Goal: Transaction & Acquisition: Book appointment/travel/reservation

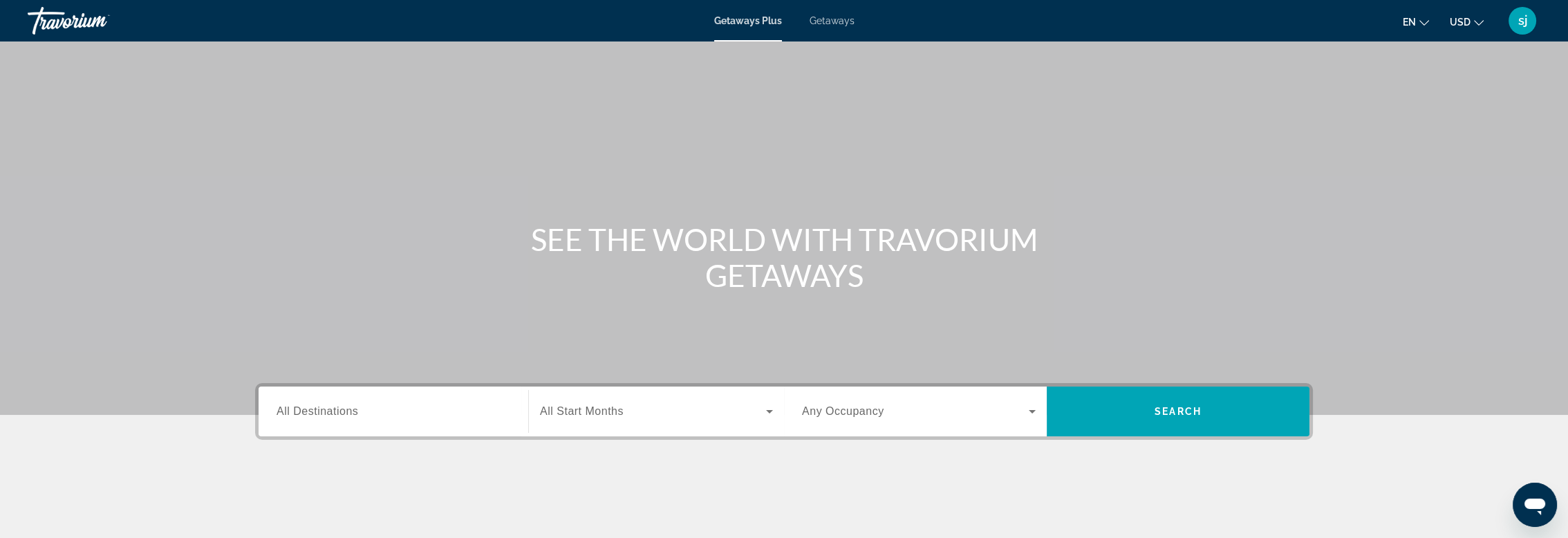
click at [340, 410] on span "All Destinations" at bounding box center [317, 411] width 82 height 12
click at [340, 410] on input "Destination All Destinations" at bounding box center [393, 411] width 234 height 16
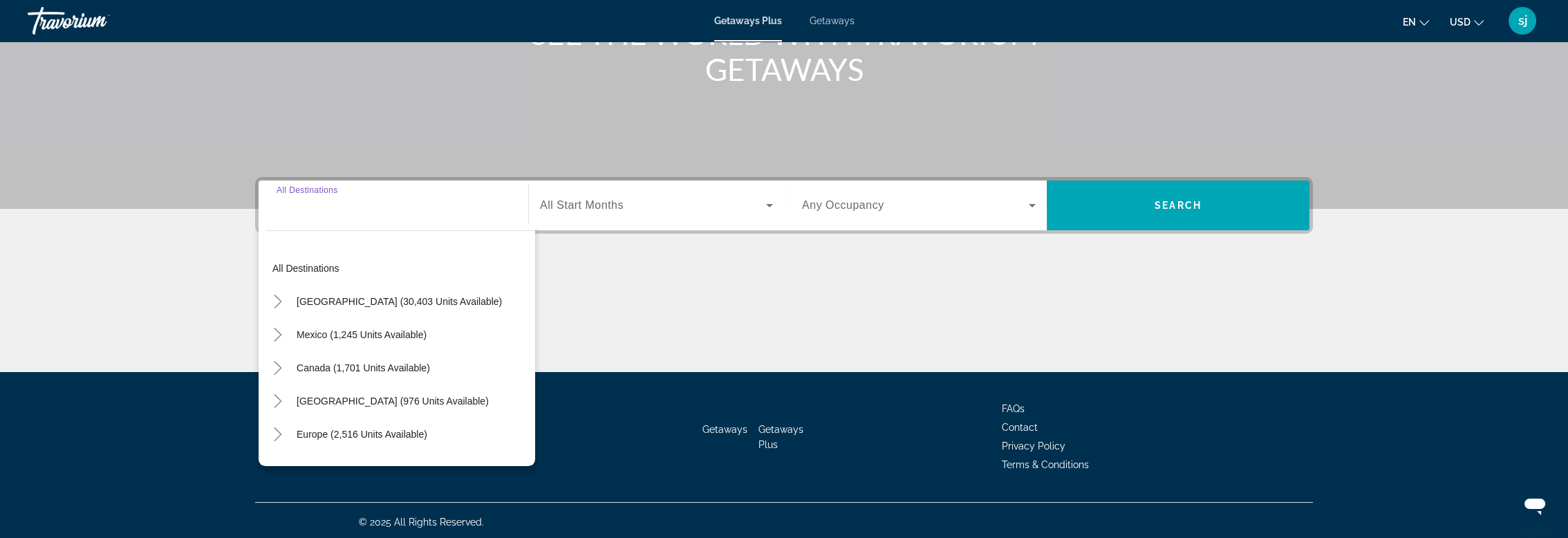
scroll to position [208, 0]
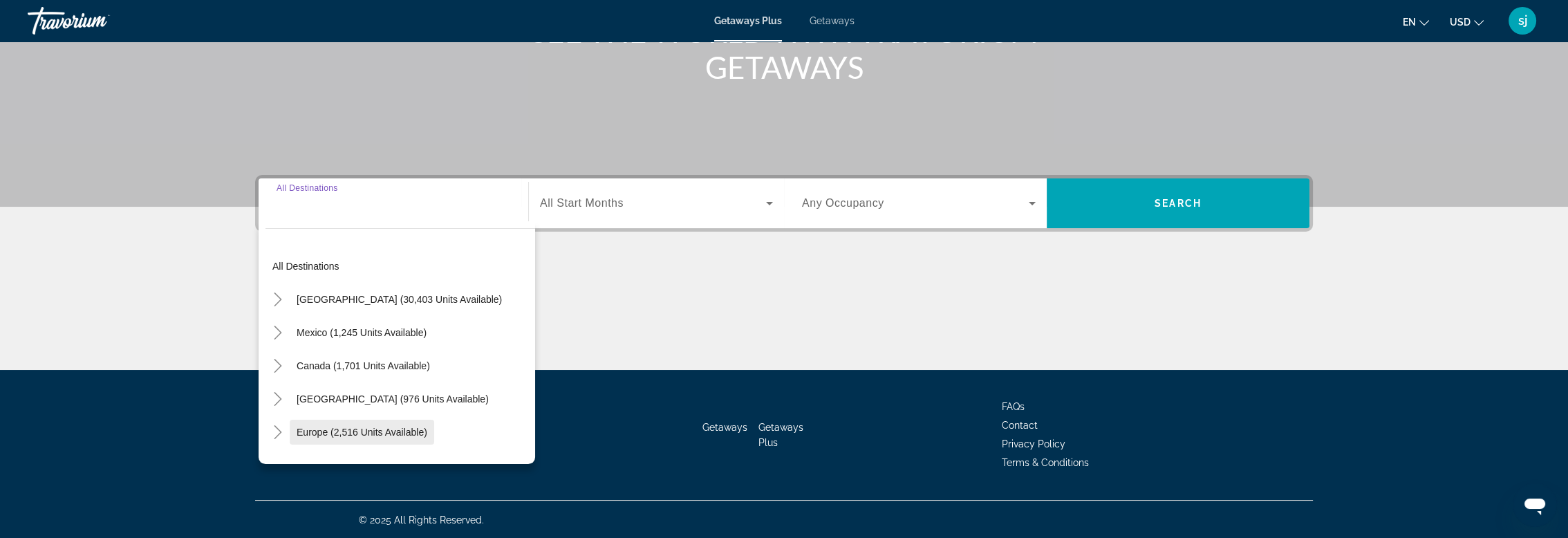
click at [337, 429] on span "Europe (2,516 units available)" at bounding box center [361, 431] width 130 height 11
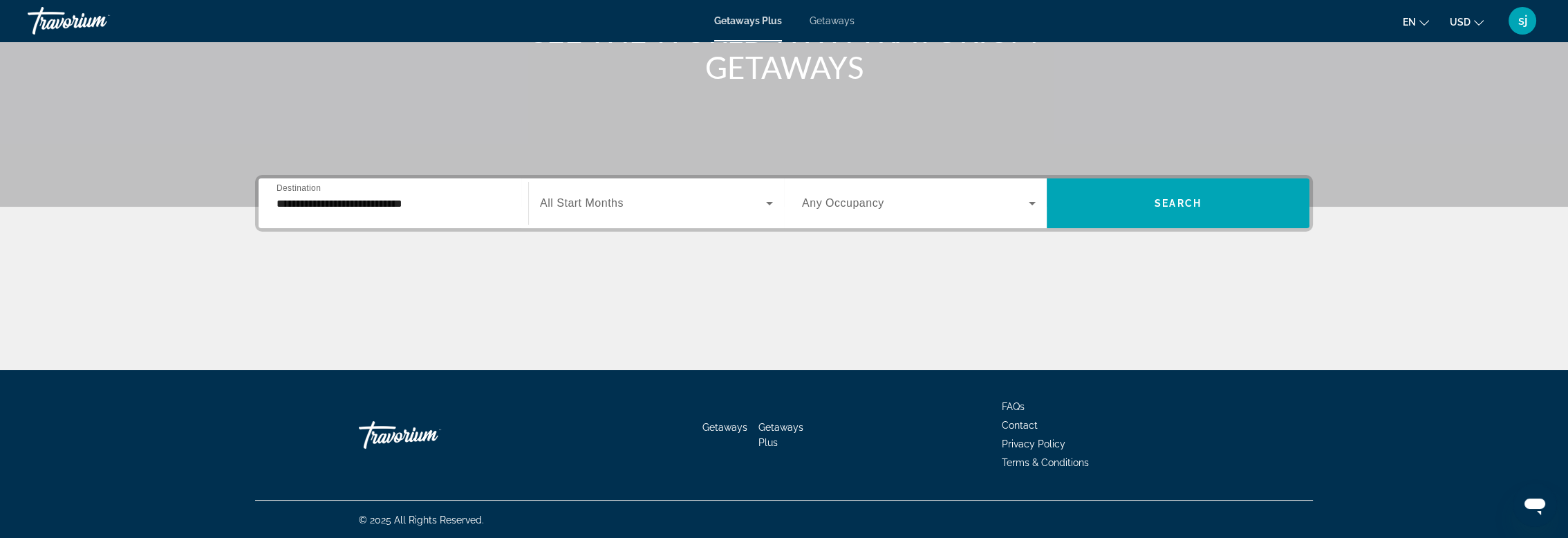
click at [599, 204] on span "All Start Months" at bounding box center [581, 203] width 84 height 12
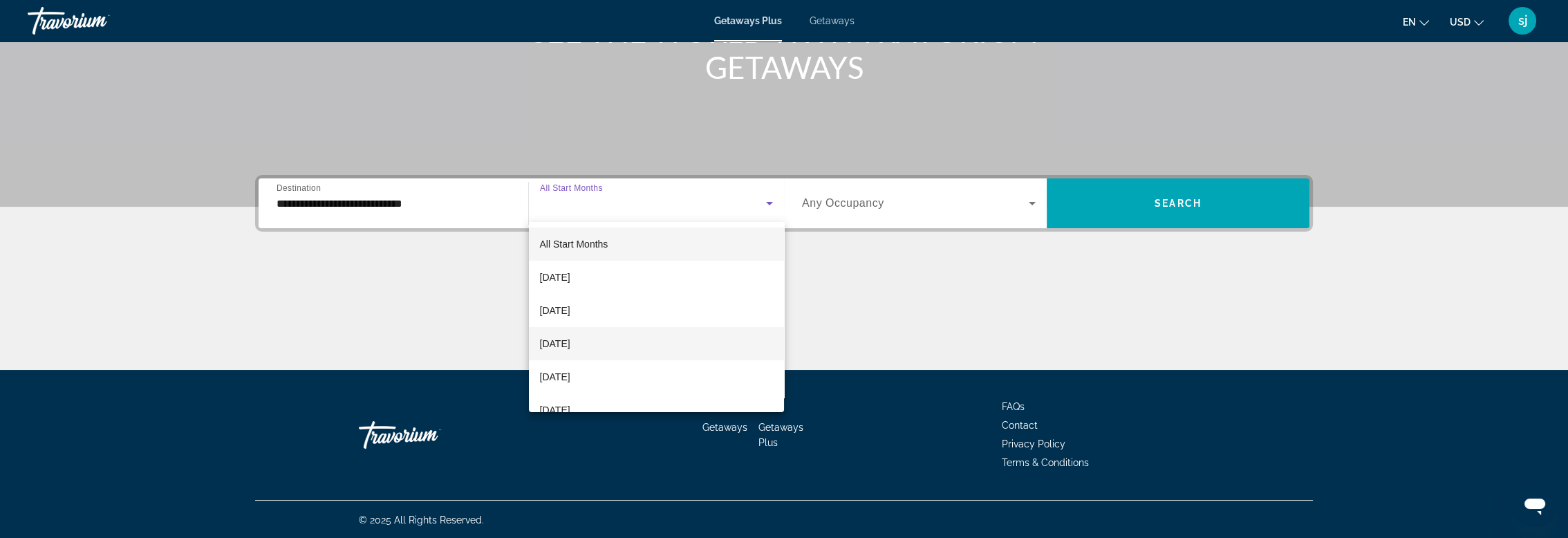
click at [570, 340] on span "[DATE]" at bounding box center [555, 343] width 30 height 16
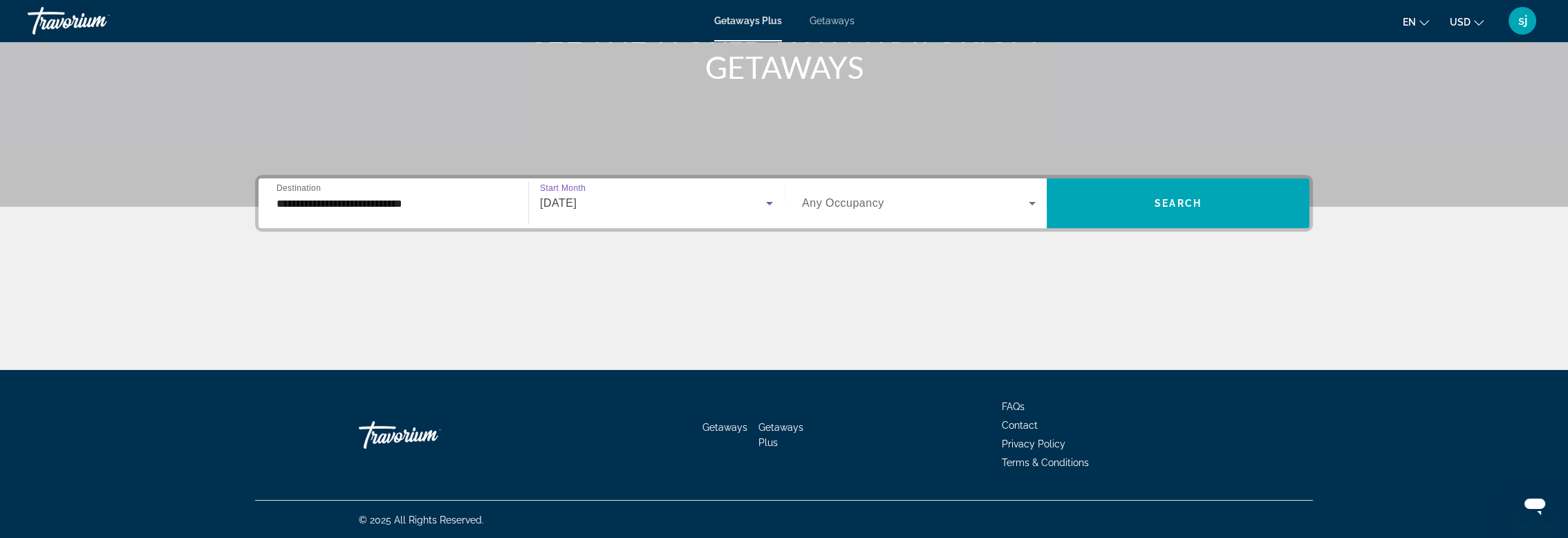
click at [1032, 203] on icon "Search widget" at bounding box center [1032, 203] width 16 height 16
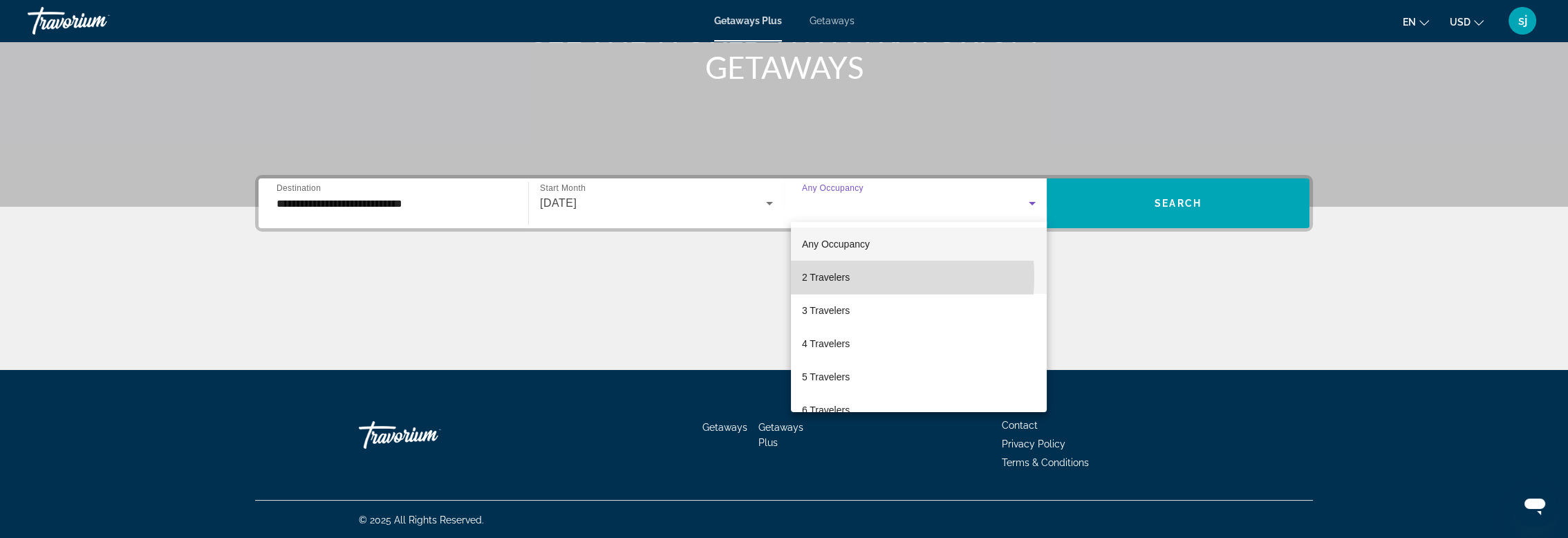
click at [831, 277] on span "2 Travelers" at bounding box center [825, 277] width 47 height 16
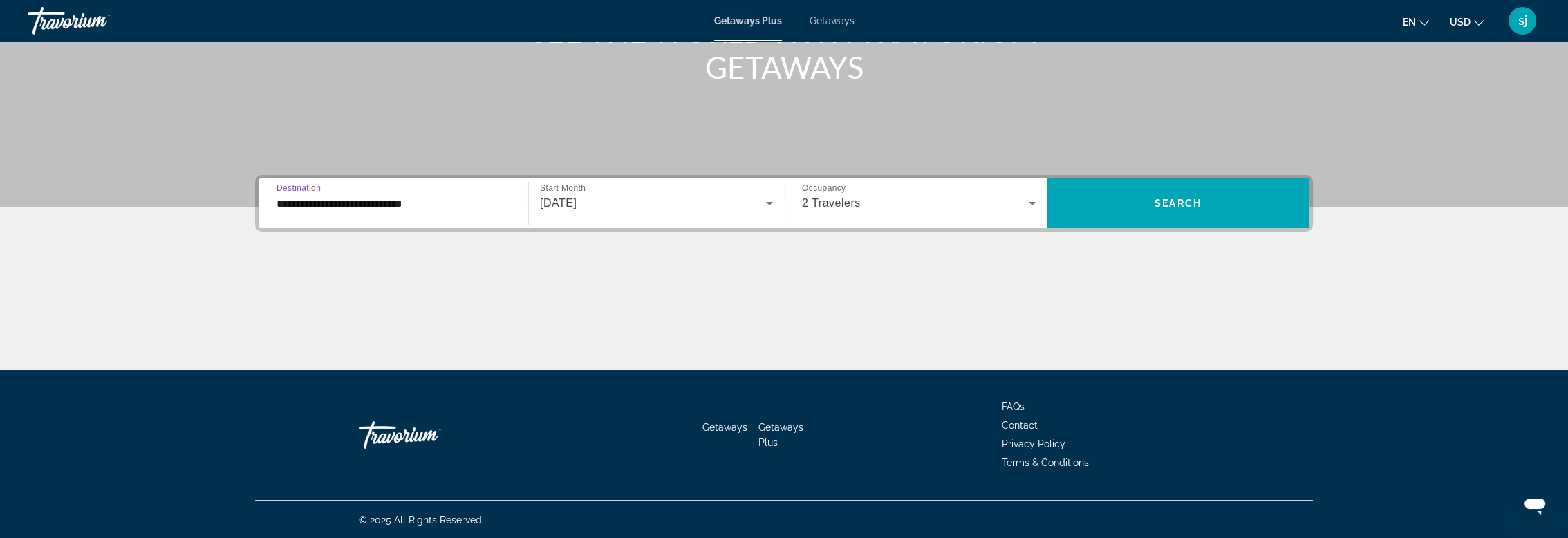
click at [408, 200] on input "**********" at bounding box center [393, 203] width 234 height 16
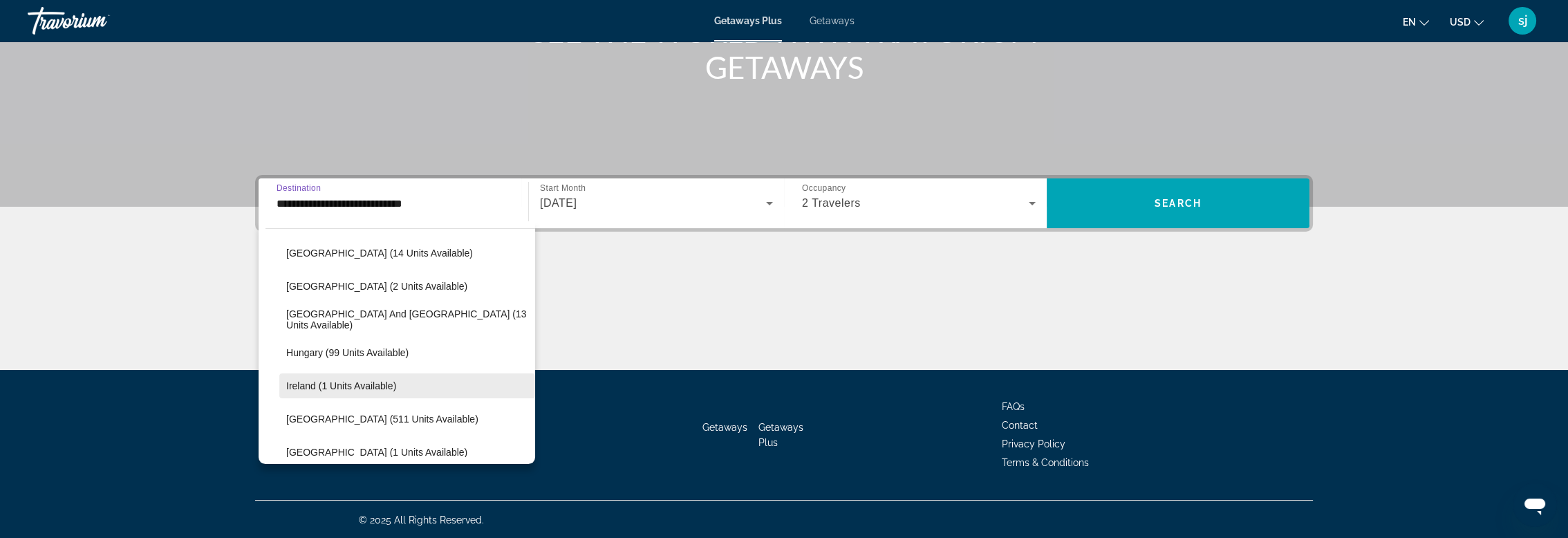
scroll to position [378, 0]
click at [317, 386] on span "Ireland (1 units available)" at bounding box center [341, 386] width 110 height 11
type input "**********"
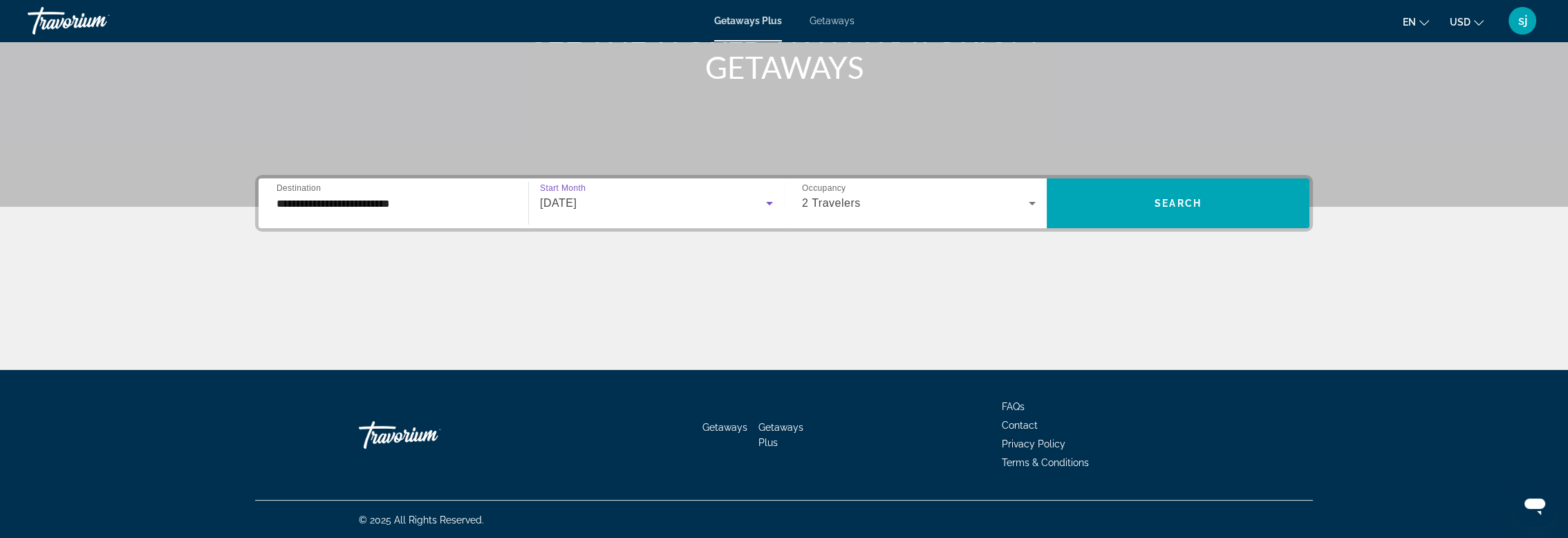
click at [768, 202] on icon "Search widget" at bounding box center [769, 203] width 7 height 3
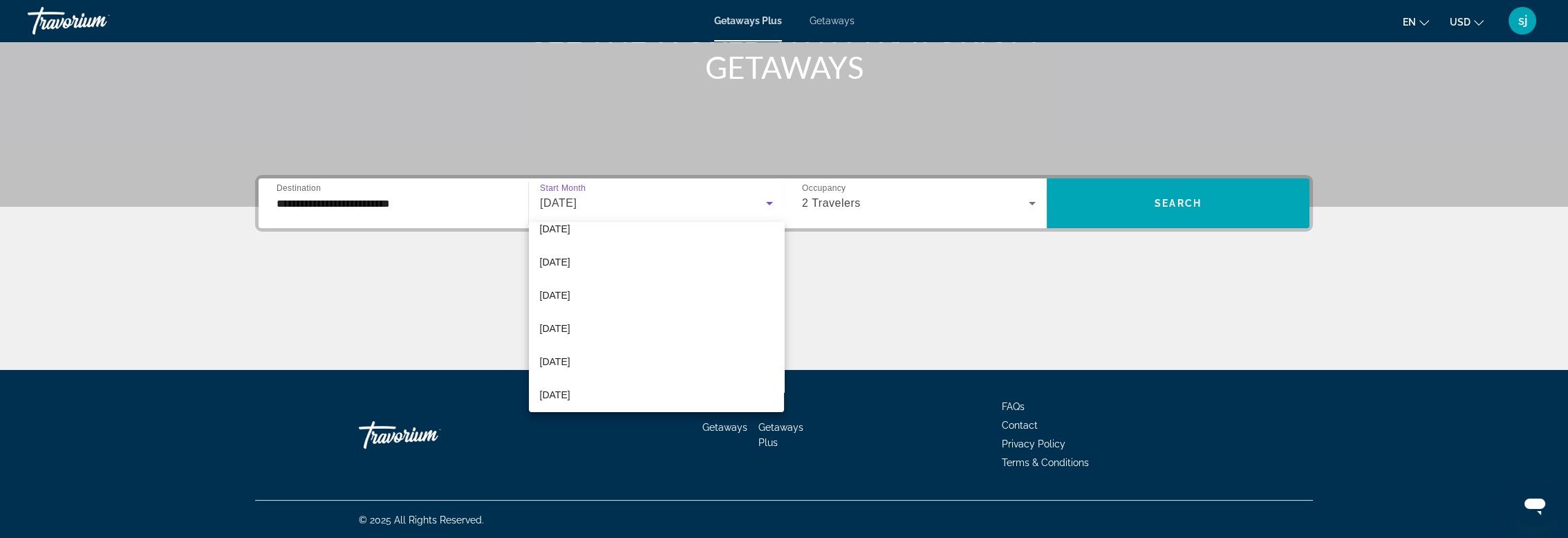
scroll to position [220, 0]
click at [559, 290] on span "[DATE]" at bounding box center [555, 289] width 30 height 16
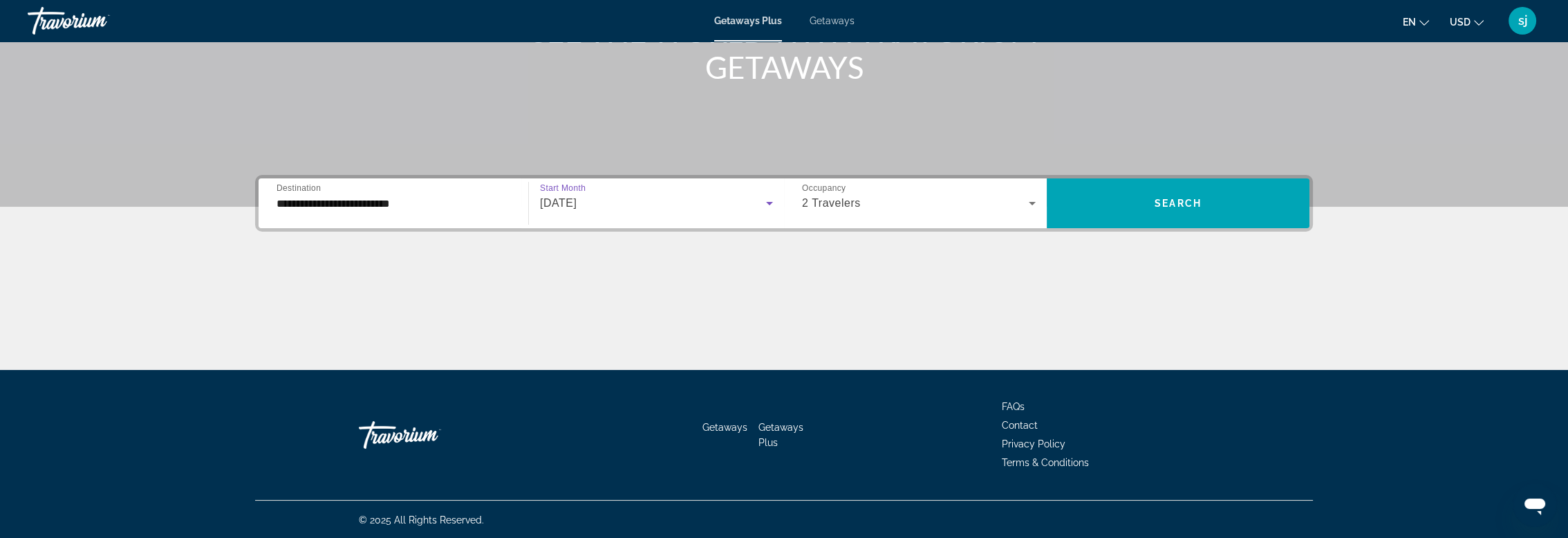
click at [1031, 202] on icon "Search widget" at bounding box center [1032, 203] width 7 height 3
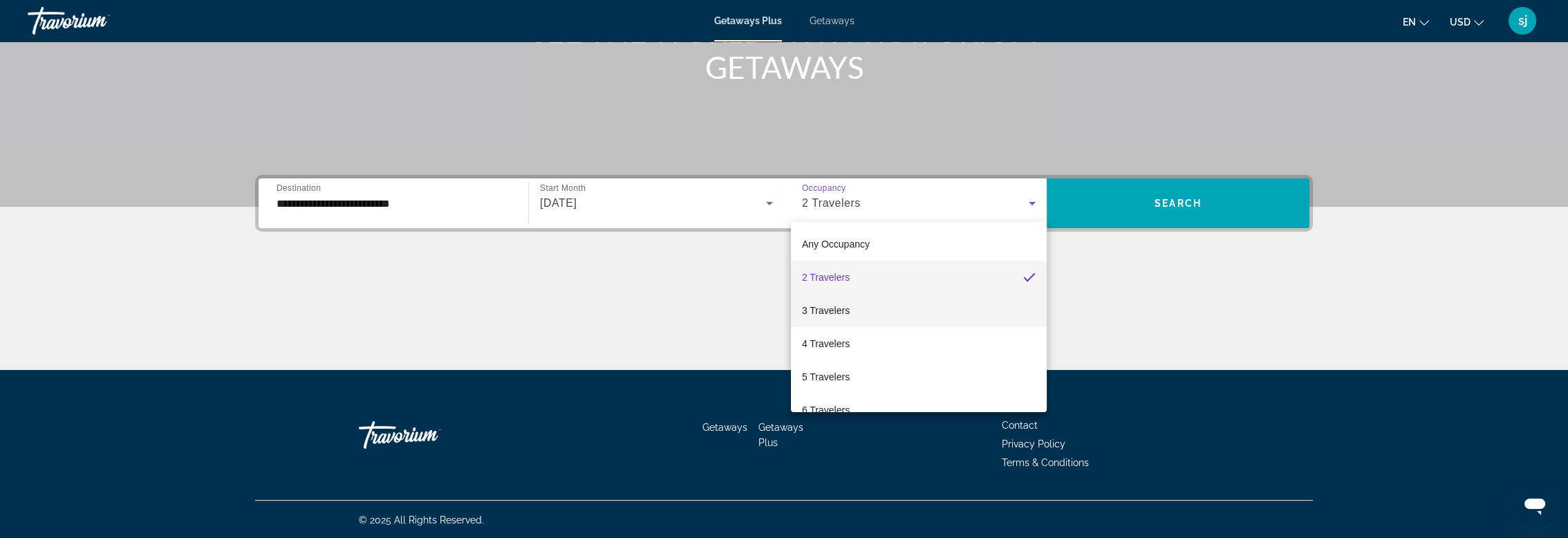
click at [827, 315] on span "3 Travelers" at bounding box center [825, 310] width 47 height 16
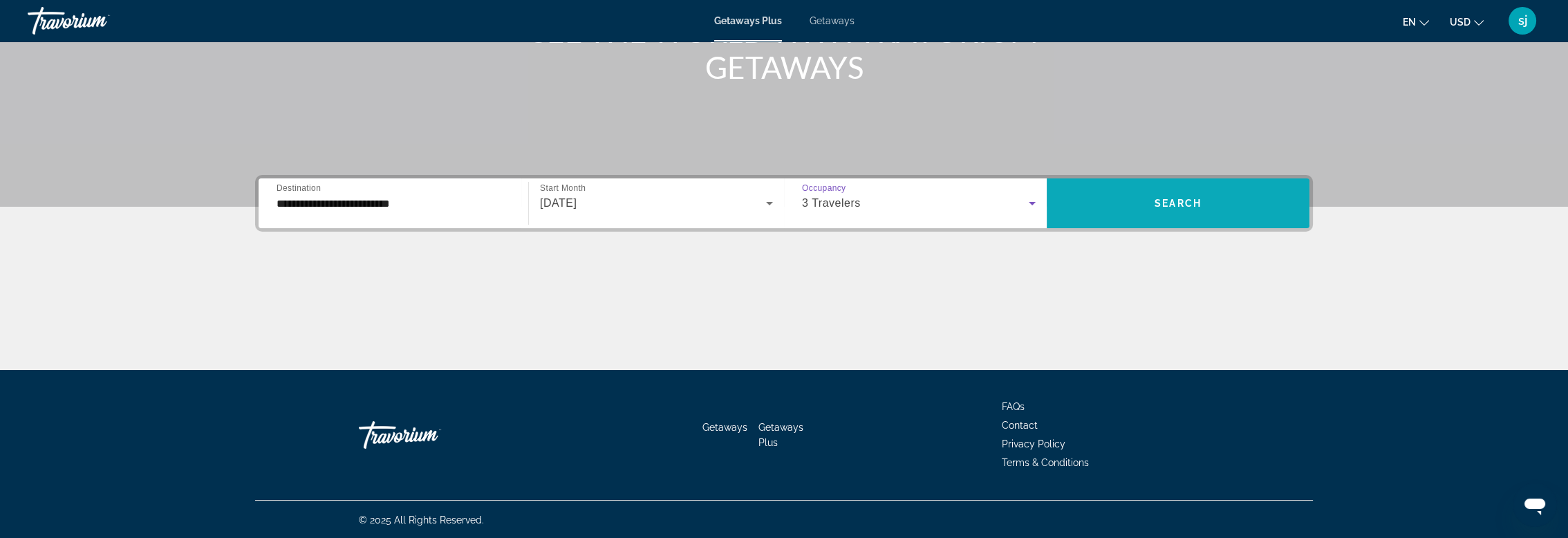
click at [1163, 210] on span "Search widget" at bounding box center [1177, 203] width 263 height 33
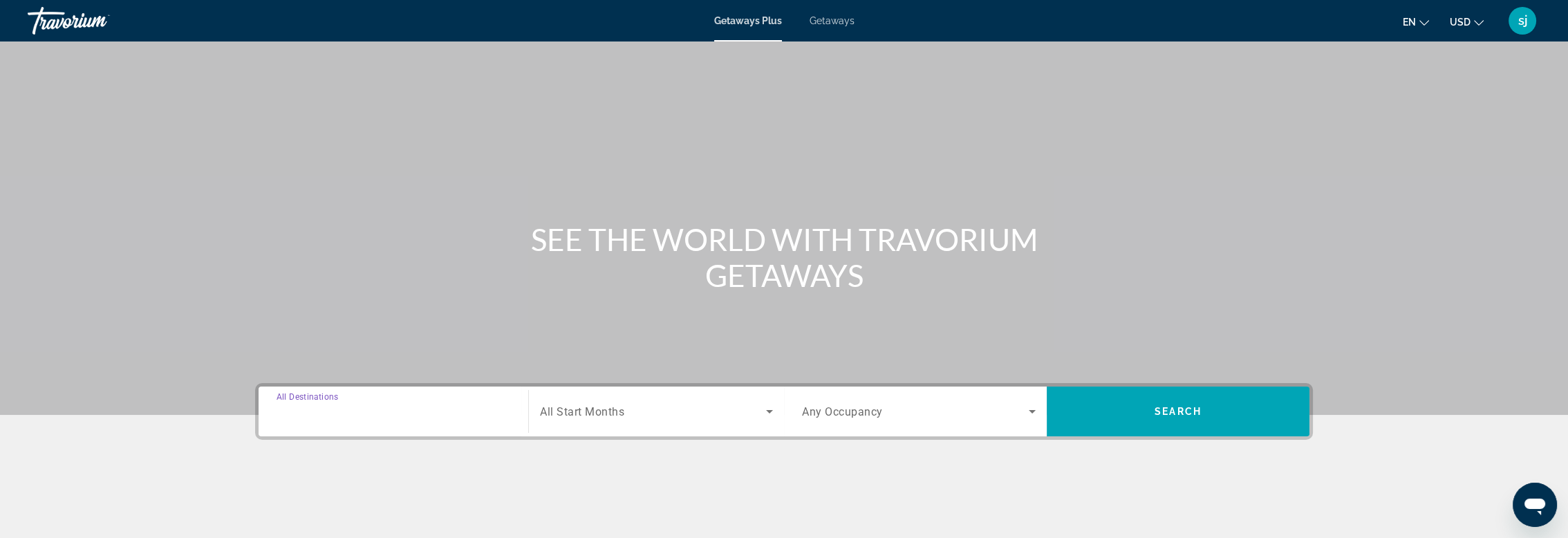
click at [419, 412] on input "Destination All Destinations" at bounding box center [393, 411] width 234 height 16
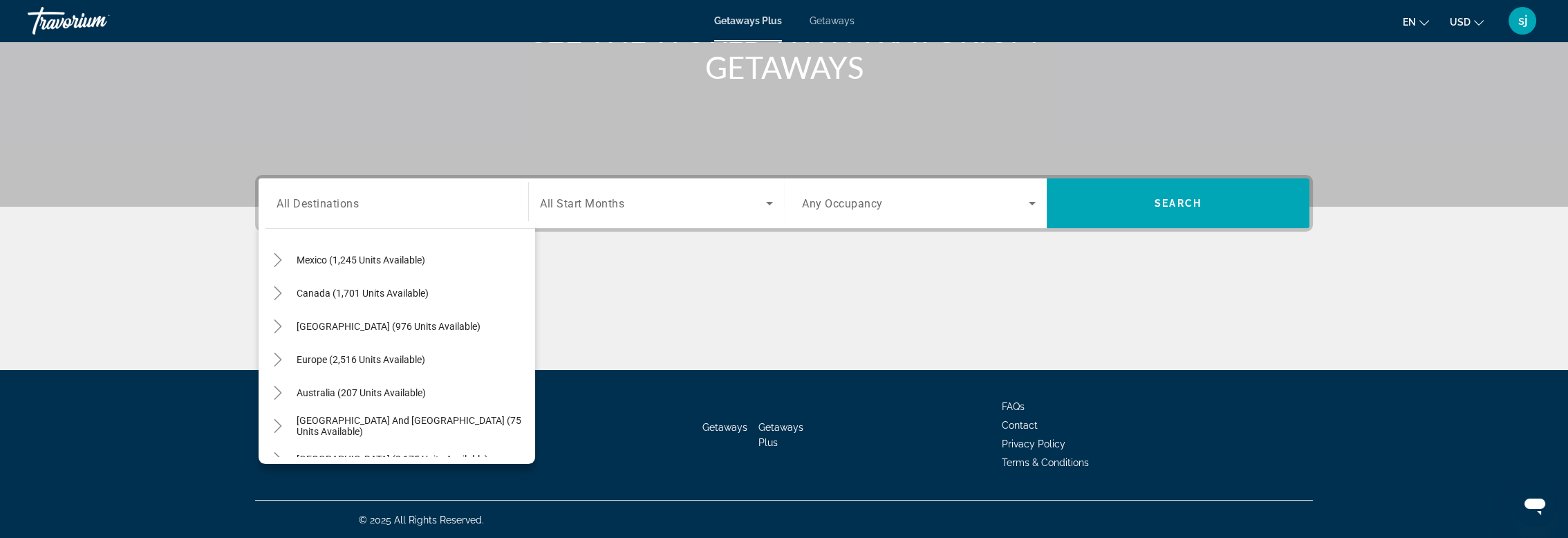
scroll to position [74, 0]
click at [354, 358] on span "Europe (2,516 units available)" at bounding box center [361, 358] width 129 height 11
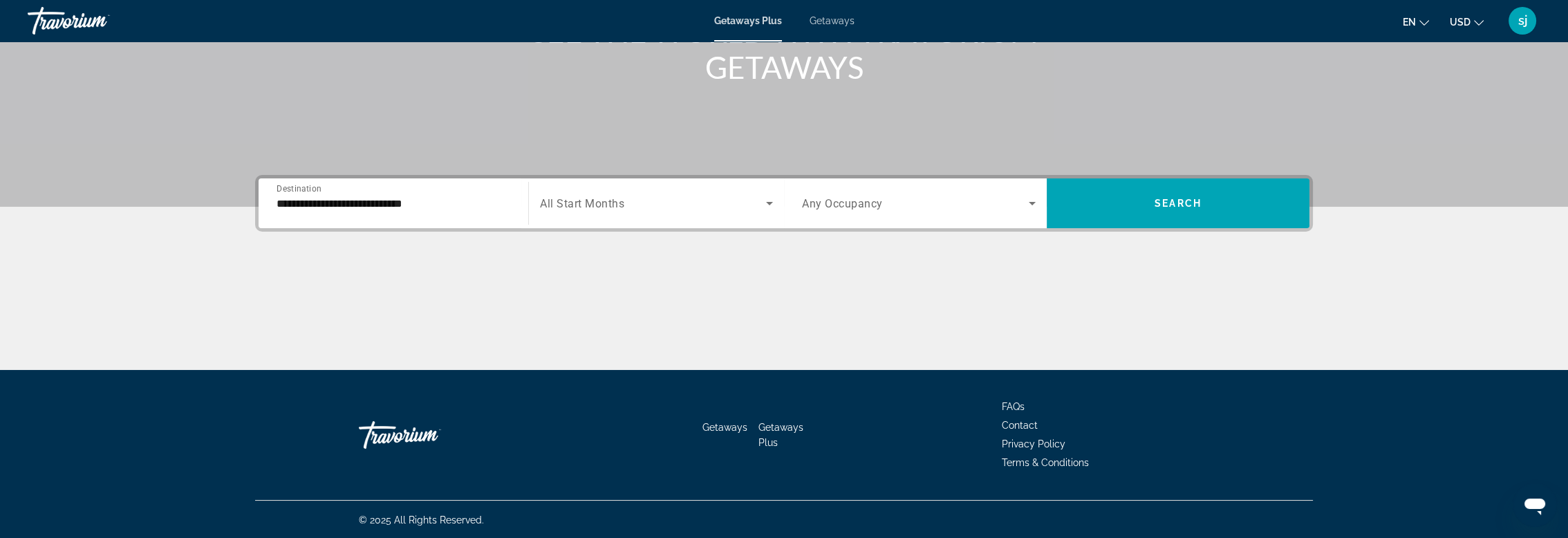
click at [299, 210] on div "**********" at bounding box center [393, 203] width 234 height 40
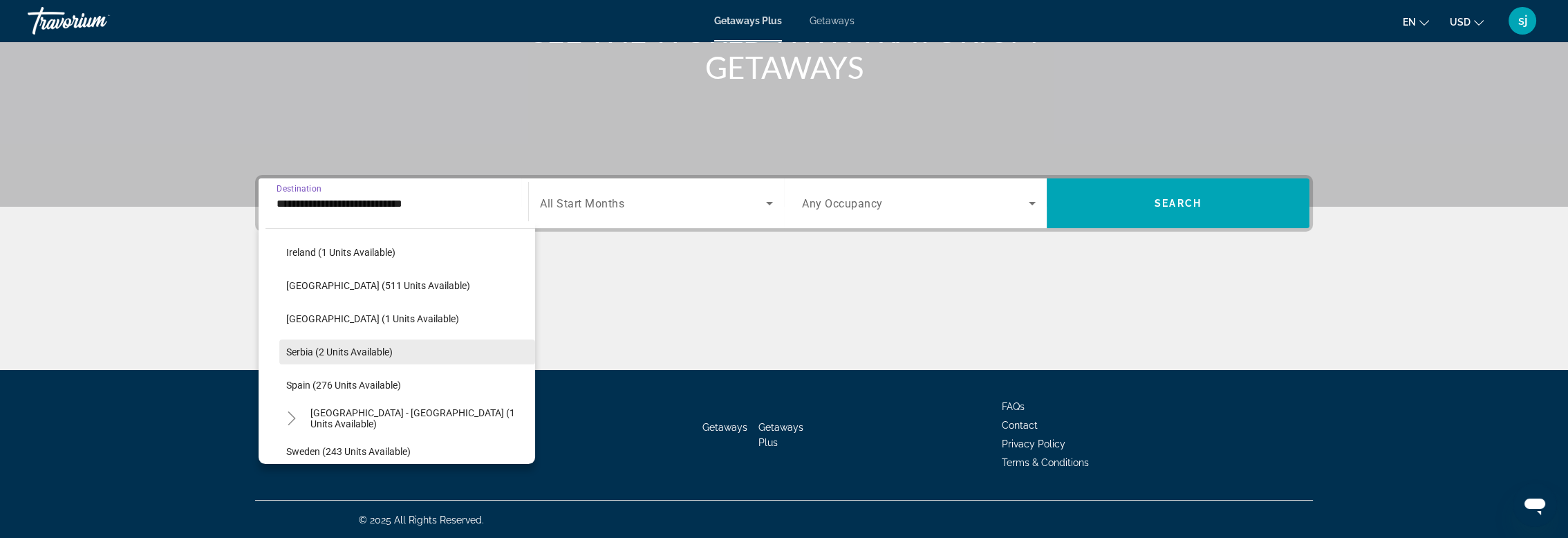
scroll to position [512, 0]
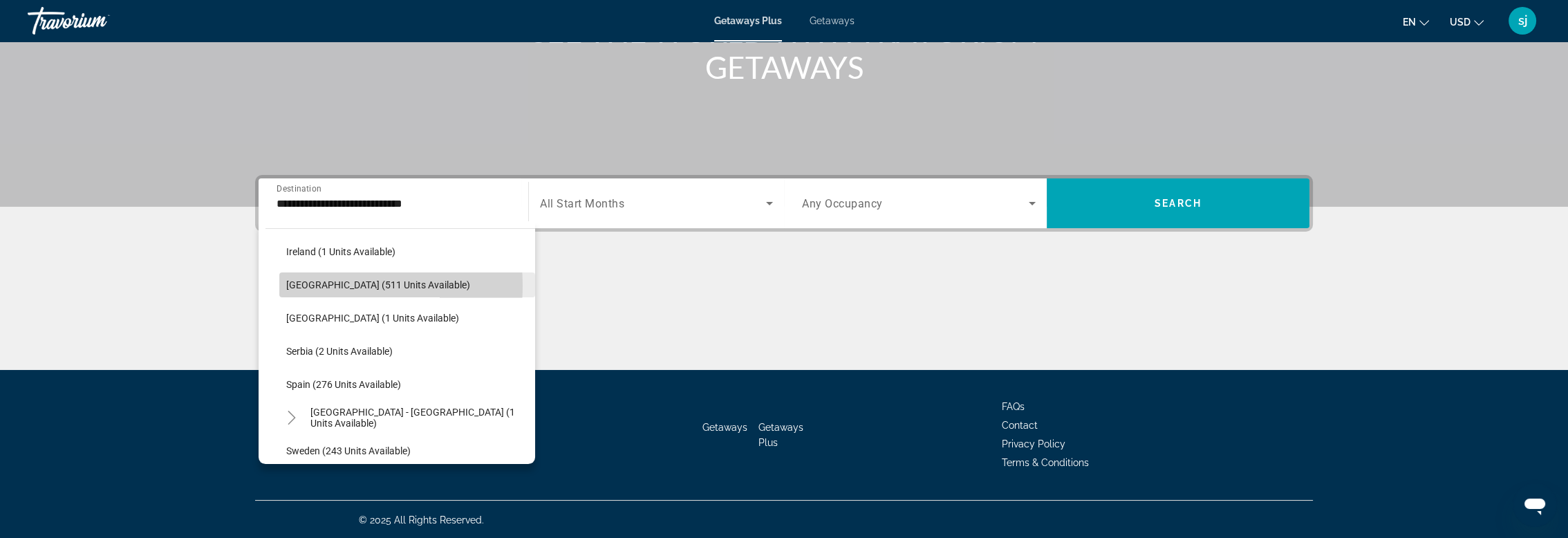
click at [304, 284] on span "[GEOGRAPHIC_DATA] (511 units available)" at bounding box center [378, 285] width 184 height 11
type input "**********"
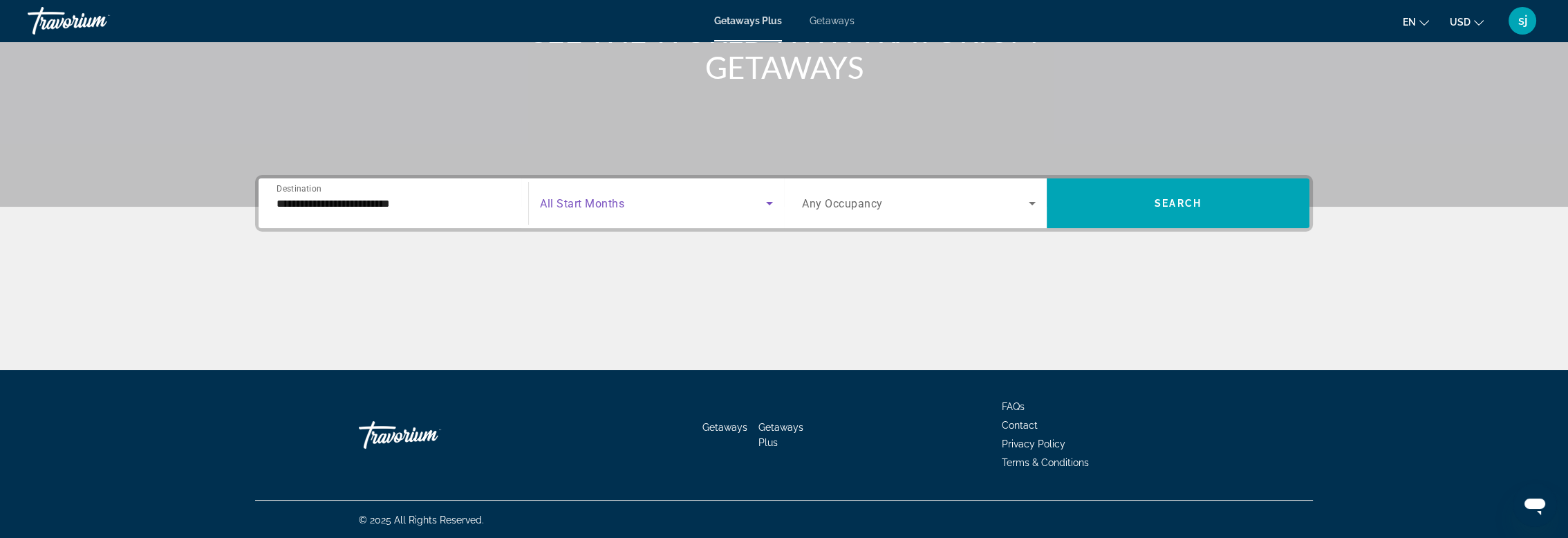
click at [771, 203] on icon "Search widget" at bounding box center [768, 203] width 16 height 16
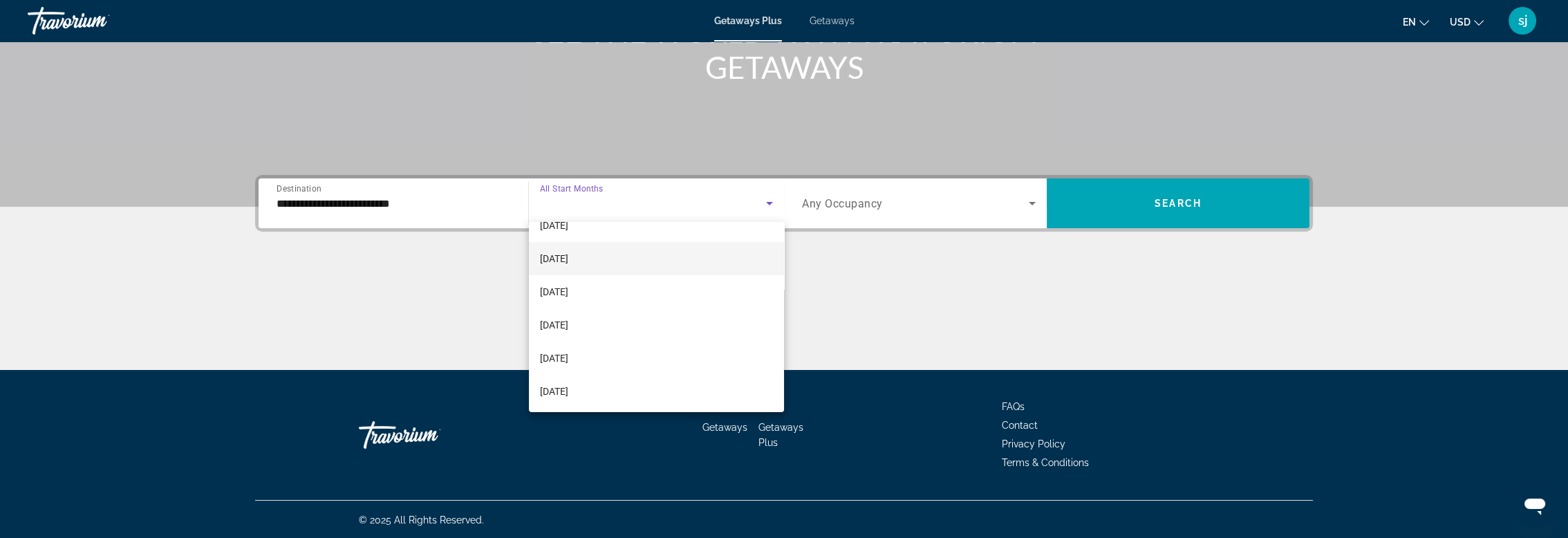
scroll to position [285, 0]
click at [561, 222] on span "[DATE]" at bounding box center [554, 224] width 28 height 16
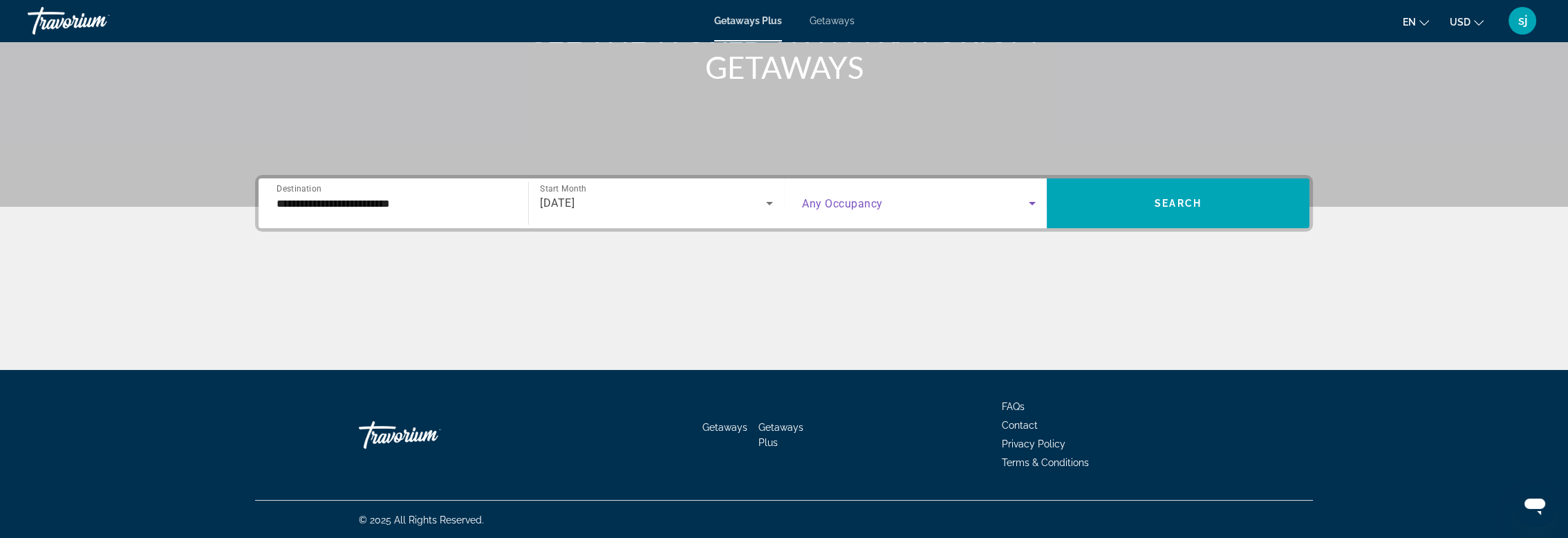
click at [1034, 199] on icon "Search widget" at bounding box center [1032, 203] width 16 height 16
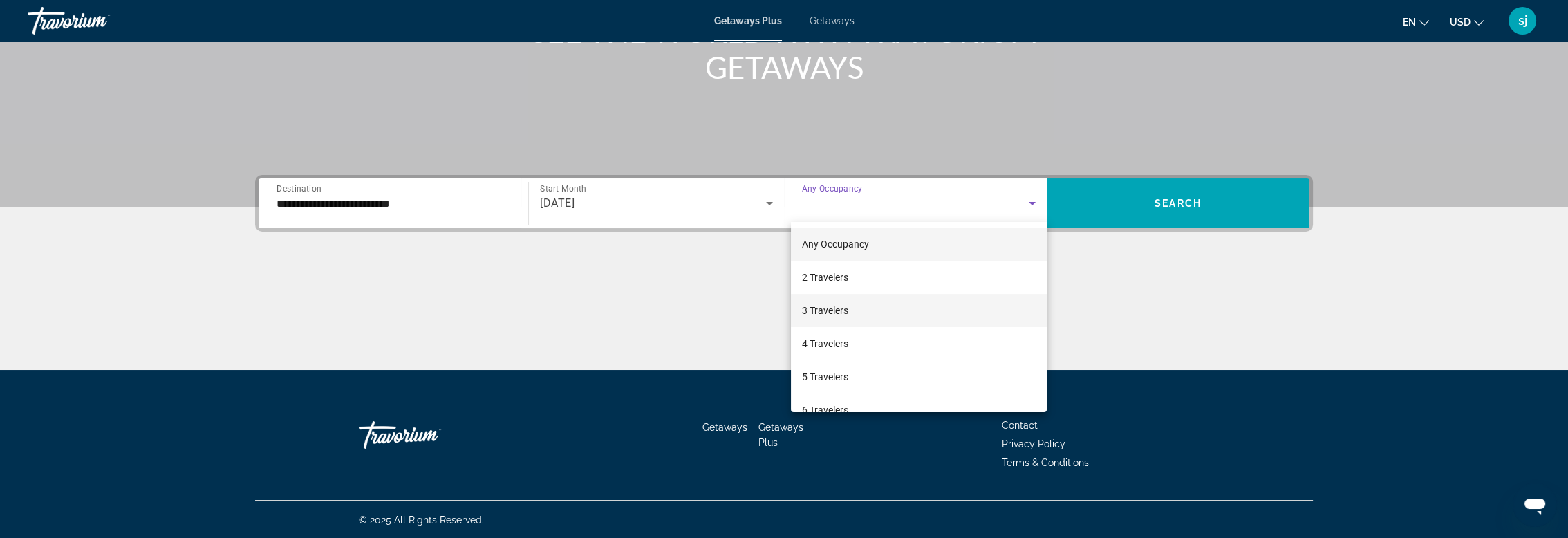
click at [843, 309] on span "3 Travelers" at bounding box center [825, 310] width 47 height 16
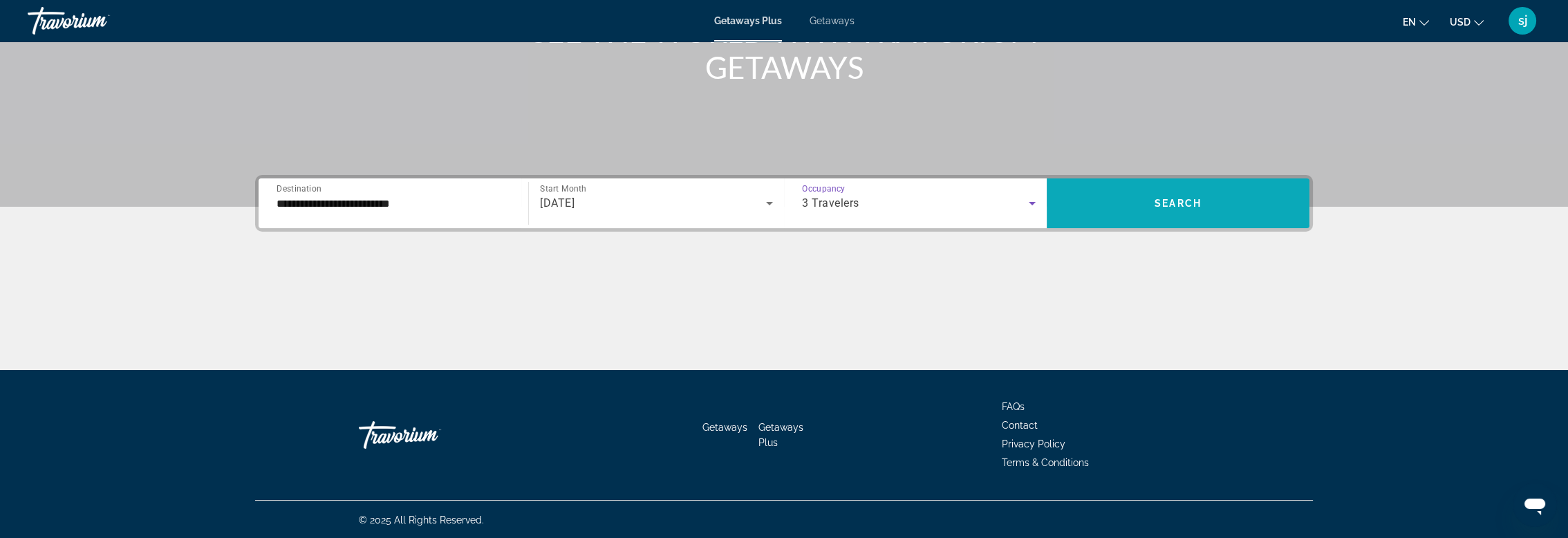
click at [1159, 202] on span "Search" at bounding box center [1177, 203] width 47 height 11
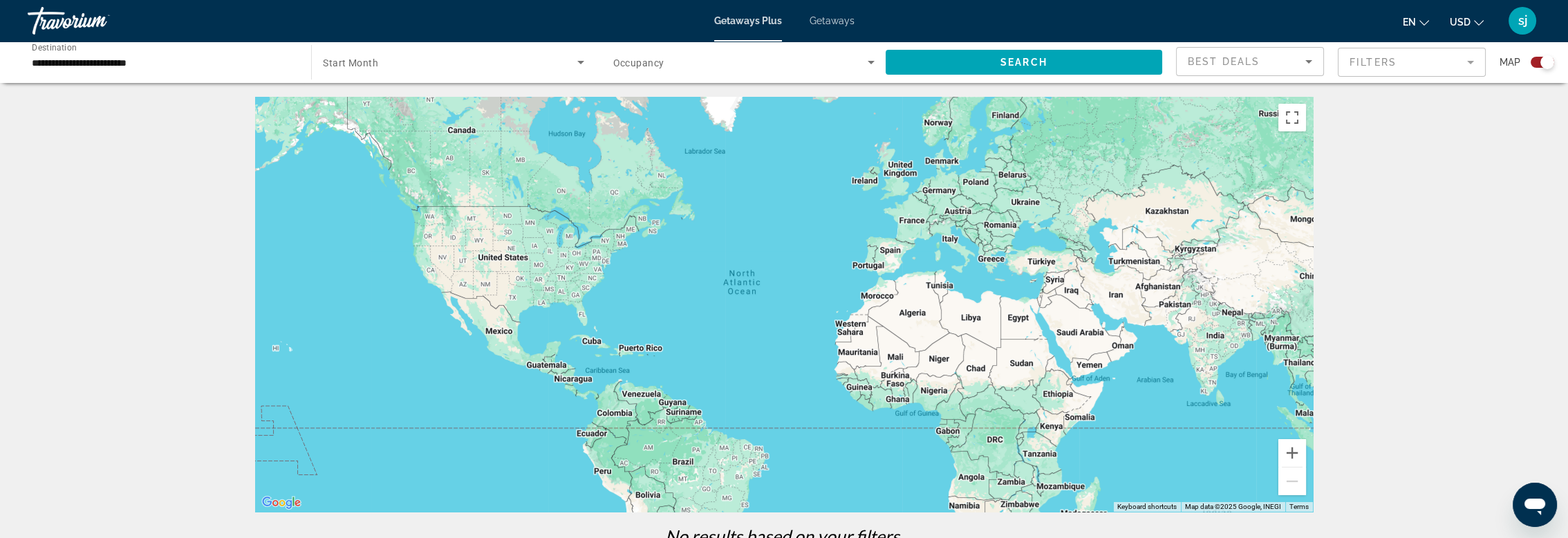
click at [121, 65] on input "**********" at bounding box center [162, 62] width 261 height 16
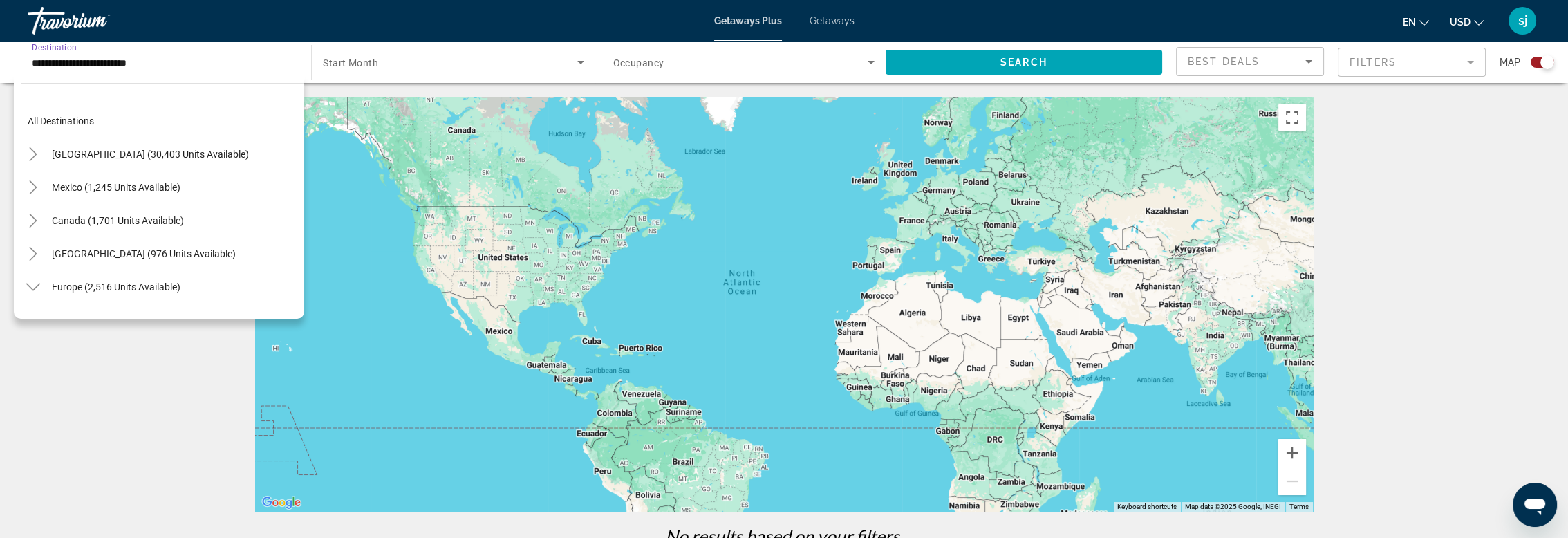
scroll to position [447, 0]
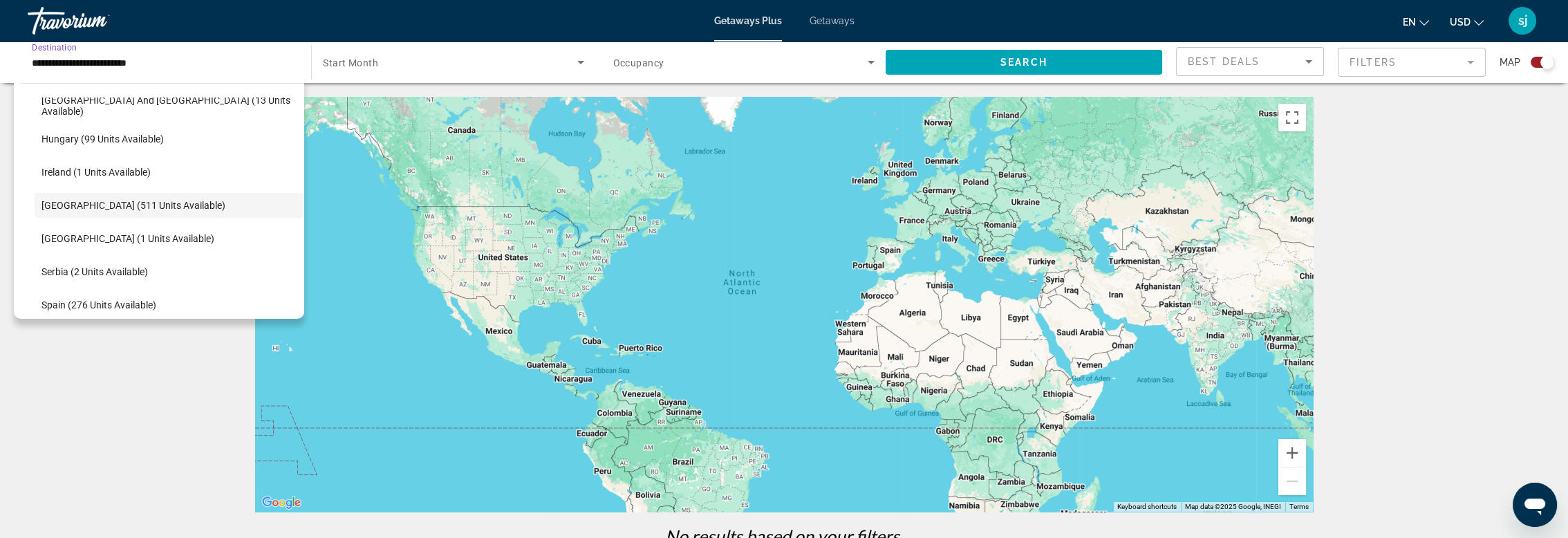
click at [544, 66] on span "Search widget" at bounding box center [449, 62] width 254 height 16
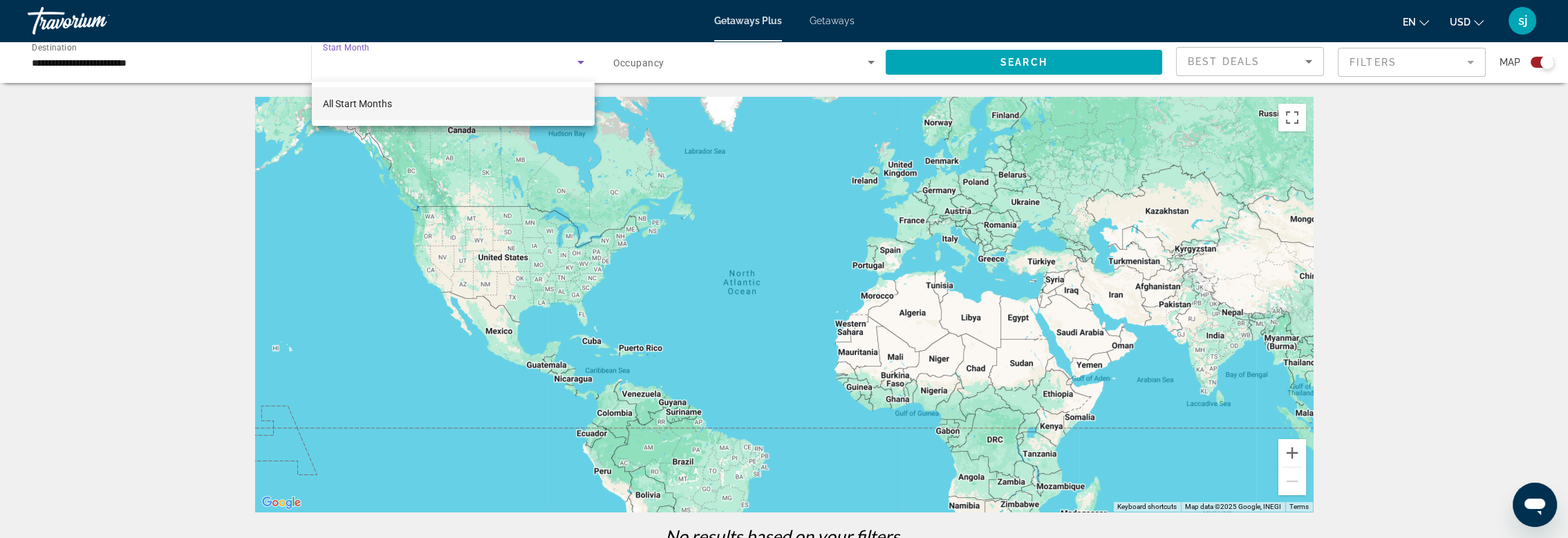
click at [577, 64] on div at bounding box center [784, 269] width 1568 height 538
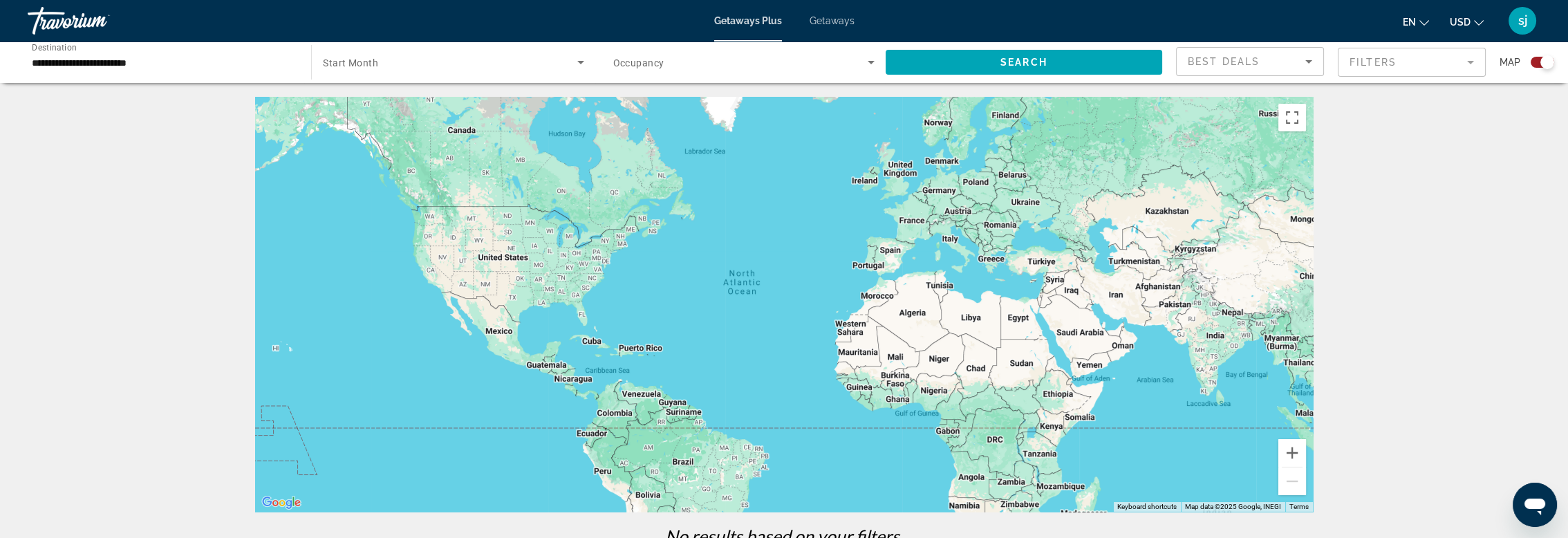
click at [577, 64] on icon "Search widget" at bounding box center [580, 62] width 16 height 16
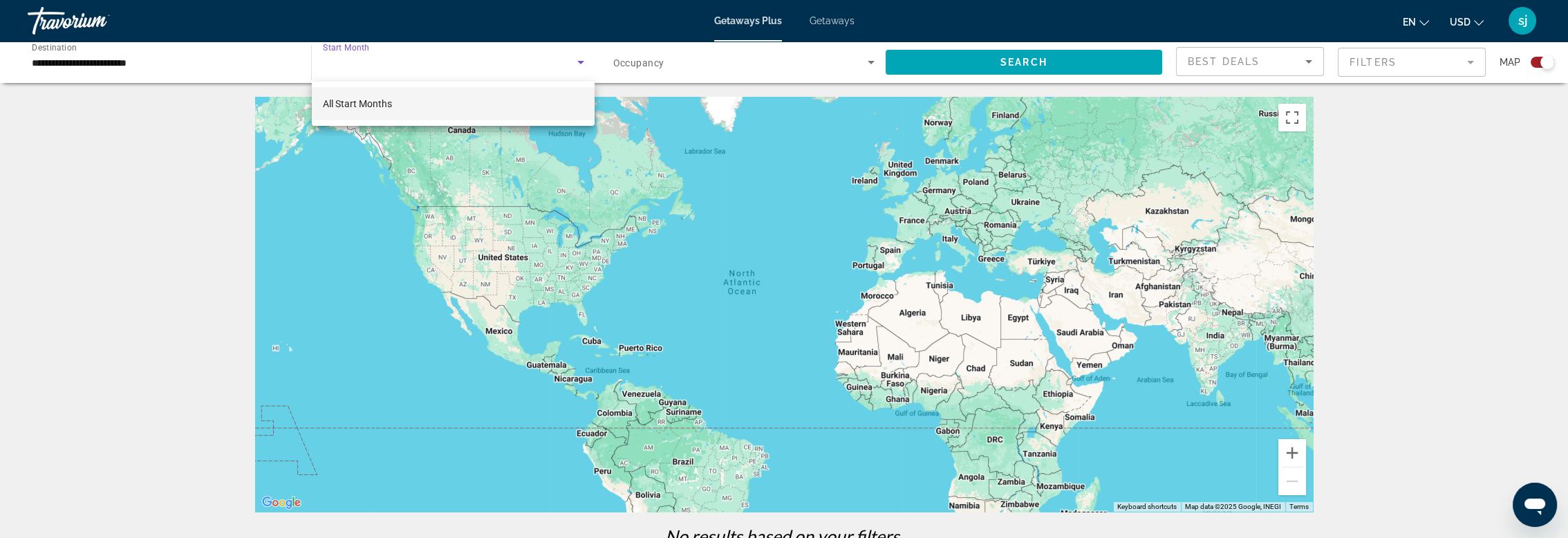
click at [363, 104] on span "All Start Months" at bounding box center [357, 103] width 69 height 11
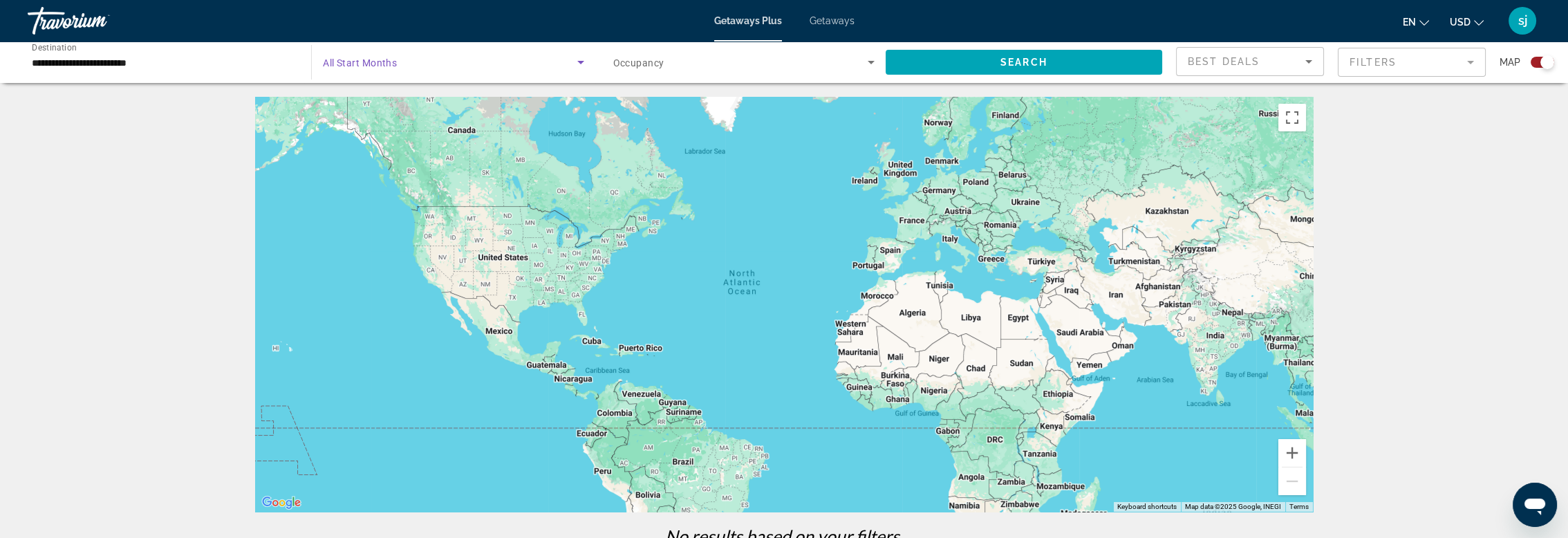
click at [869, 61] on icon "Search widget" at bounding box center [871, 63] width 7 height 3
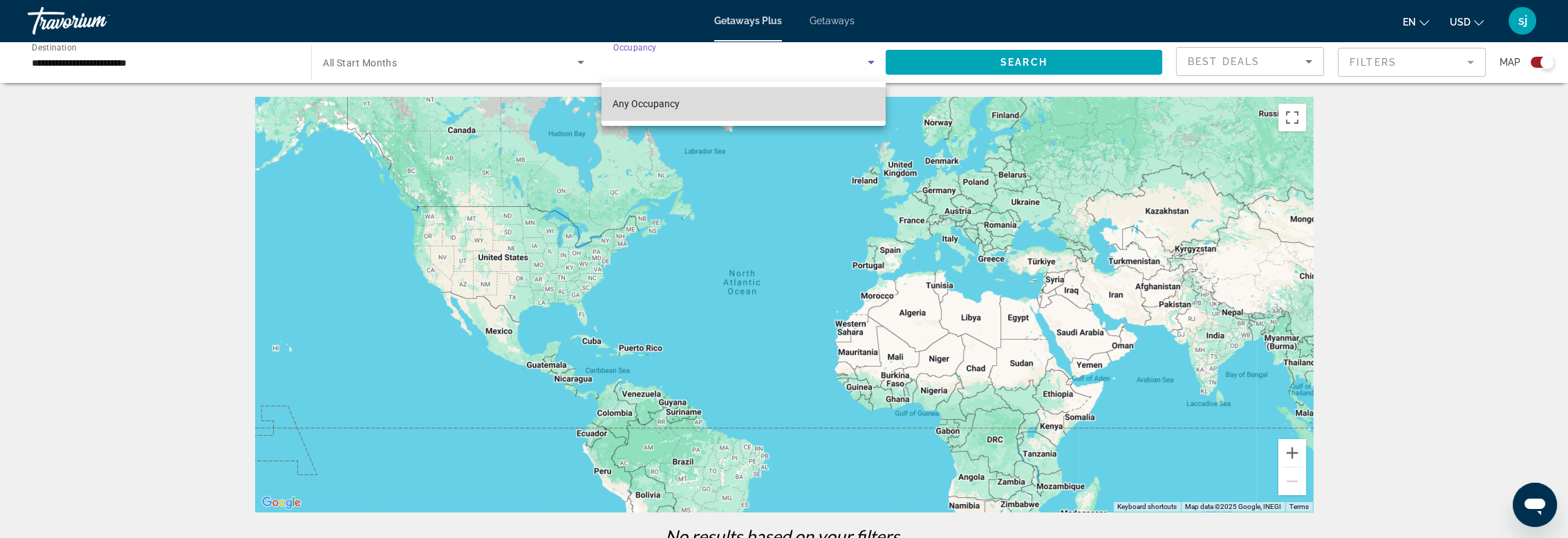
click at [666, 100] on span "Any Occupancy" at bounding box center [646, 103] width 67 height 11
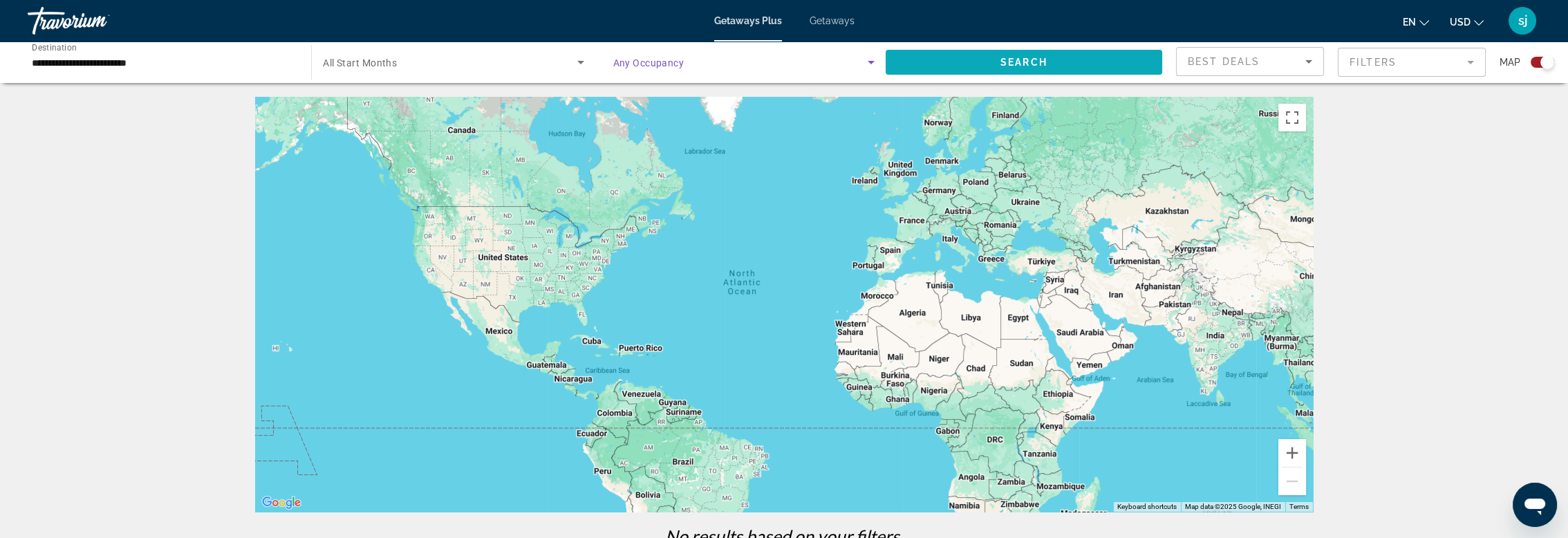
click at [1019, 66] on span "Search" at bounding box center [1024, 62] width 47 height 11
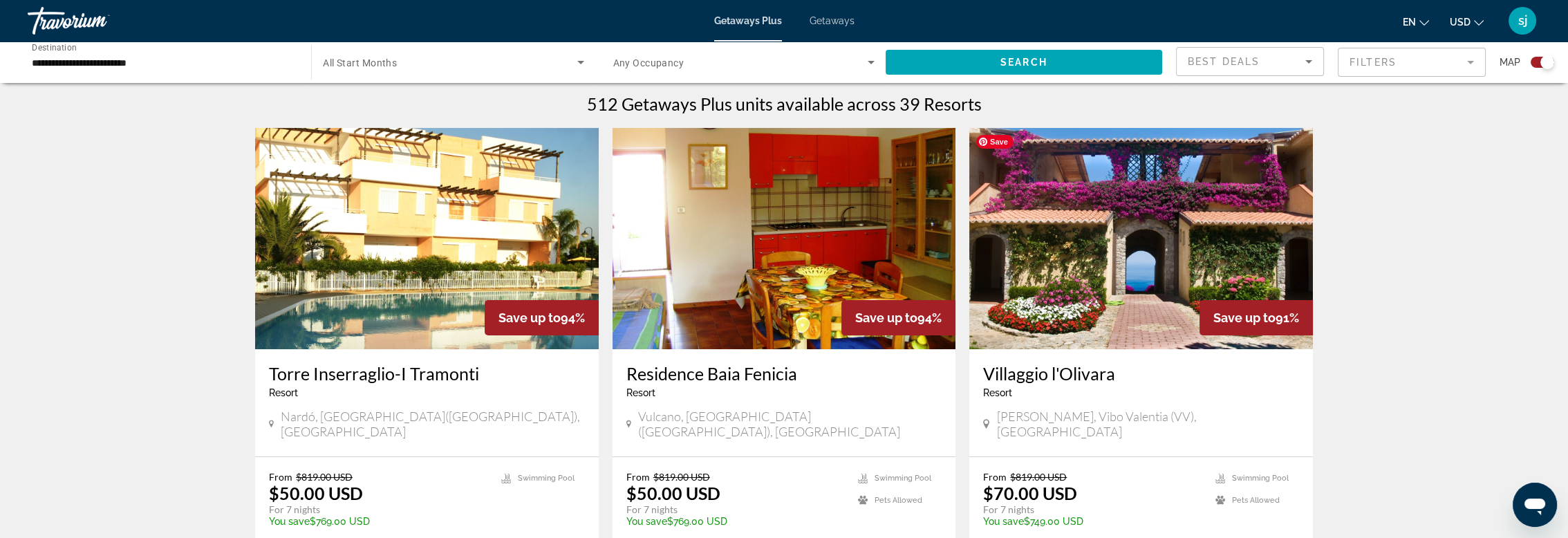
scroll to position [431, 0]
click at [1081, 326] on img "Main content" at bounding box center [1141, 239] width 343 height 221
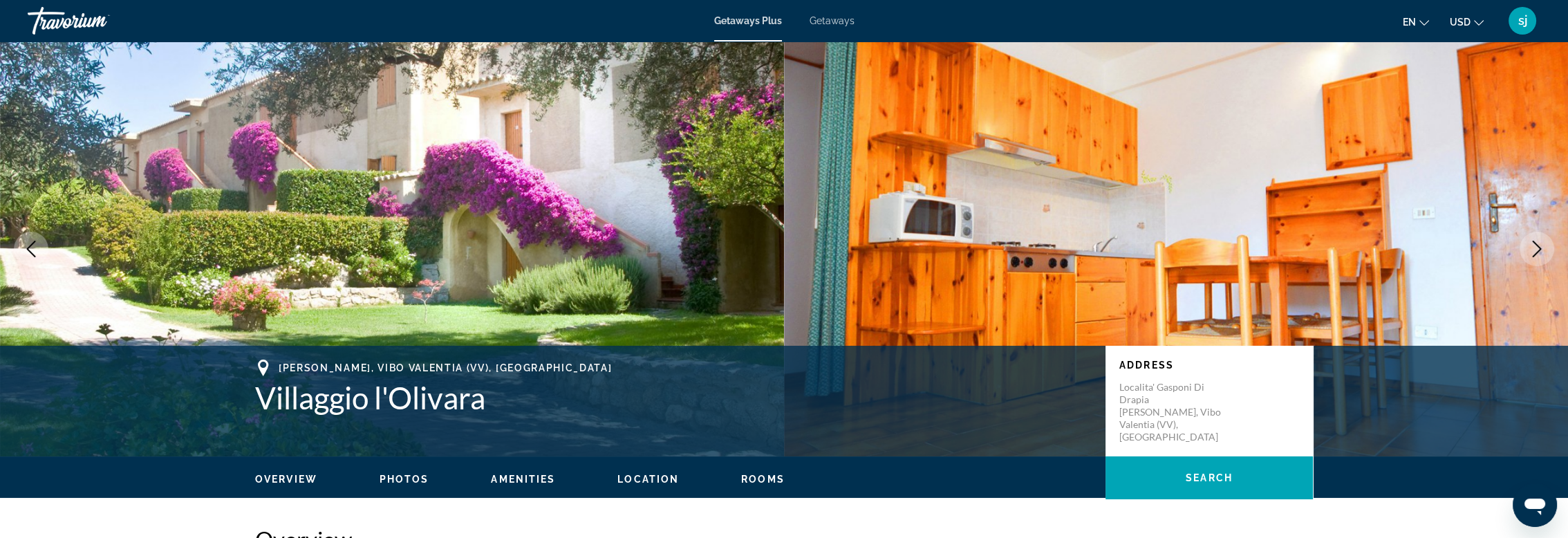
click at [1533, 250] on icon "Next image" at bounding box center [1536, 248] width 16 height 16
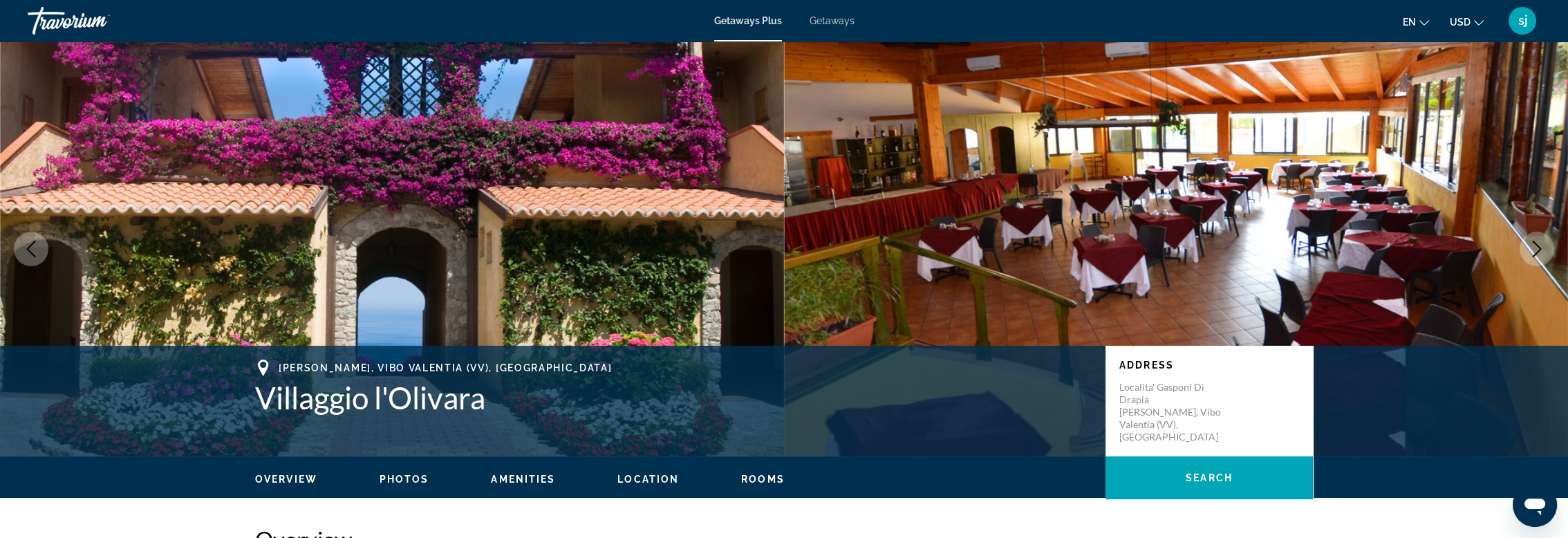
click at [1533, 250] on icon "Next image" at bounding box center [1536, 248] width 16 height 16
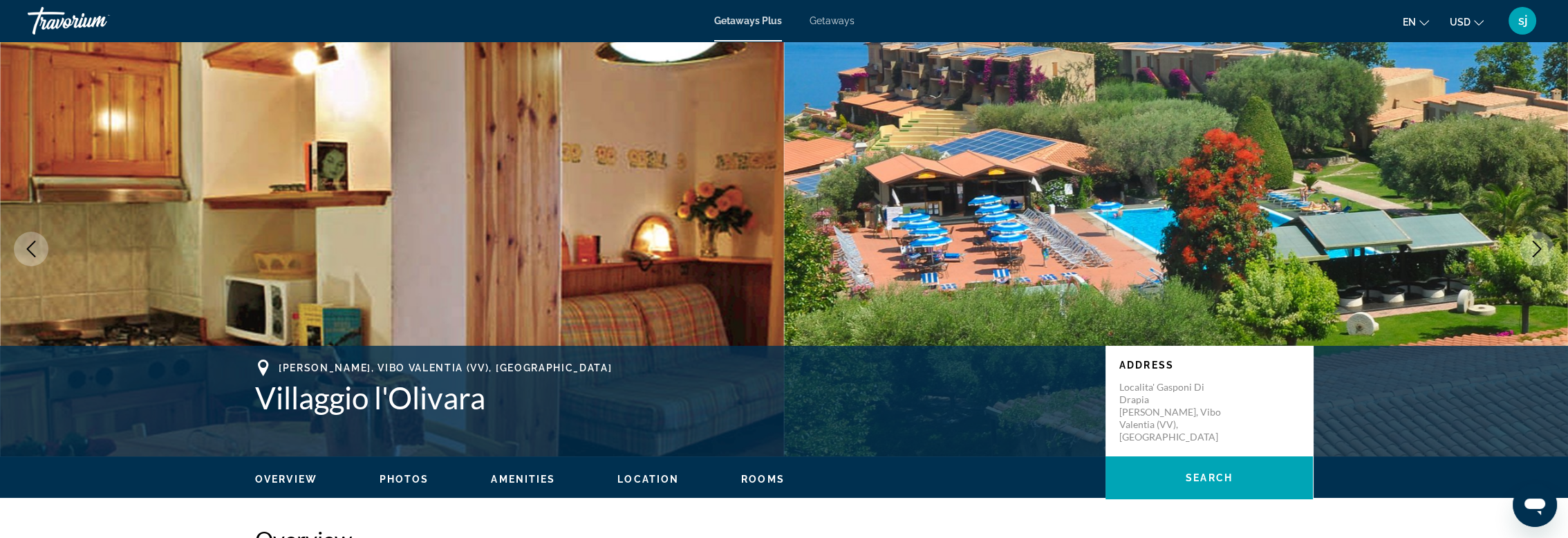
click at [1533, 250] on icon "Next image" at bounding box center [1536, 248] width 16 height 16
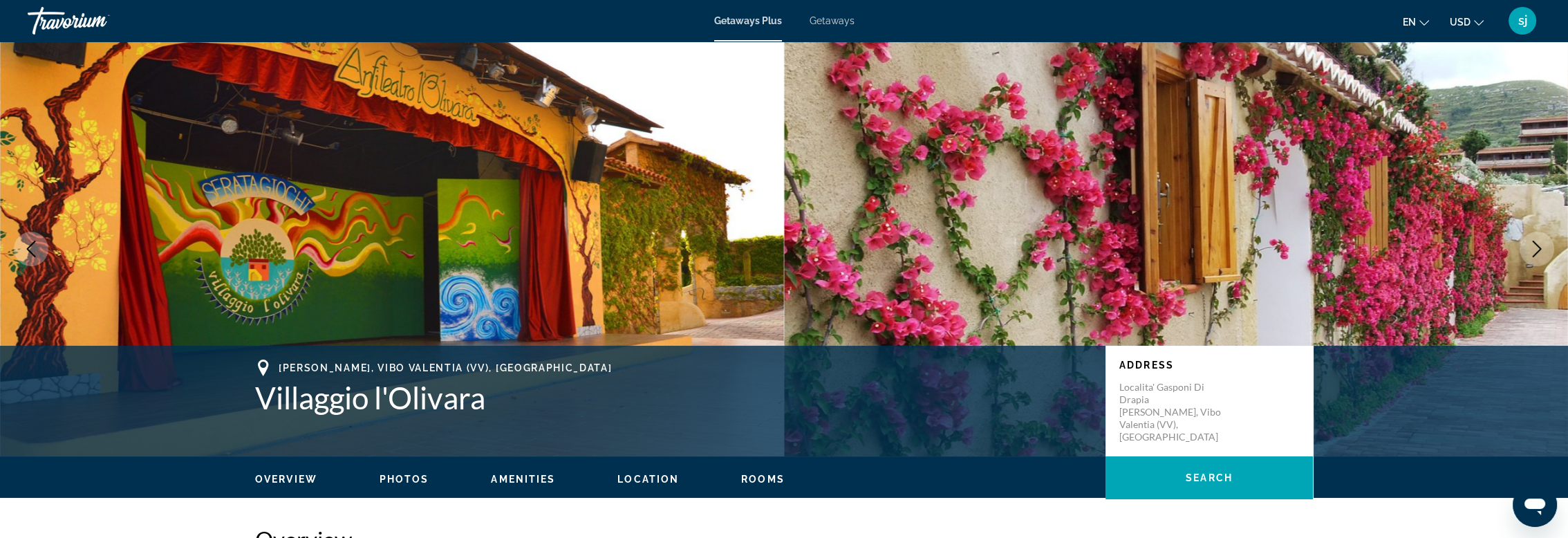
click at [1533, 250] on icon "Next image" at bounding box center [1536, 248] width 16 height 16
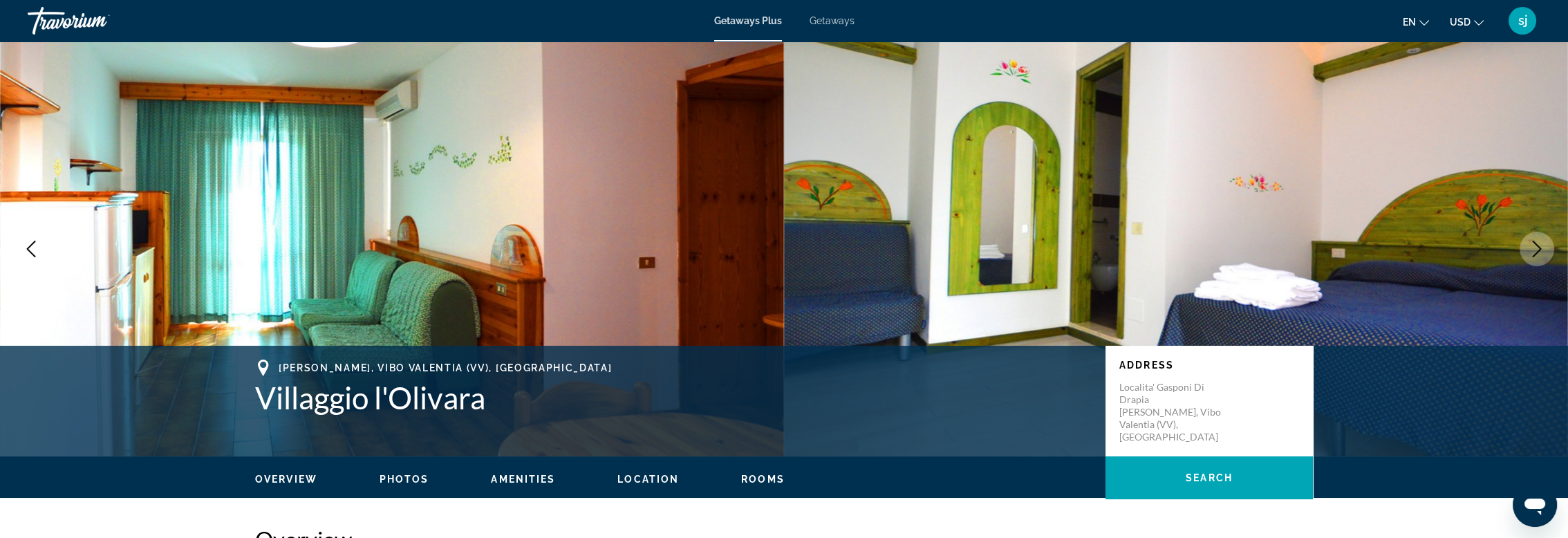
click at [757, 21] on span "Getaways Plus" at bounding box center [748, 21] width 68 height 11
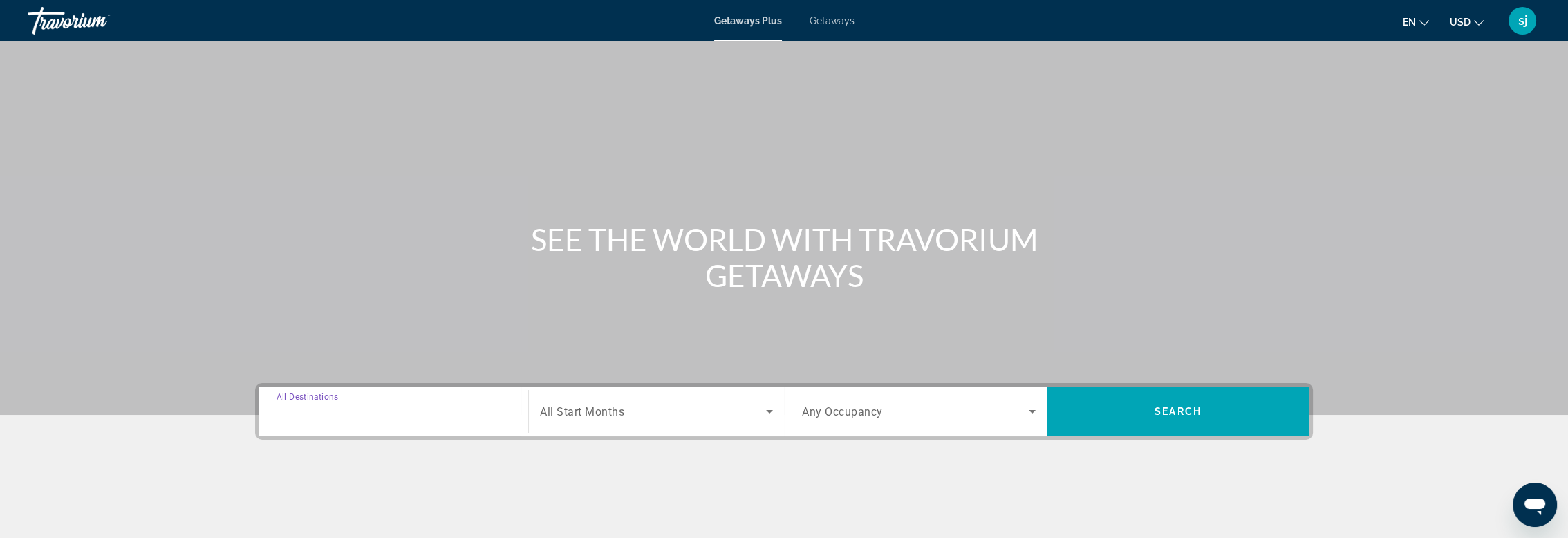
click at [389, 404] on input "Destination All Destinations" at bounding box center [393, 411] width 234 height 16
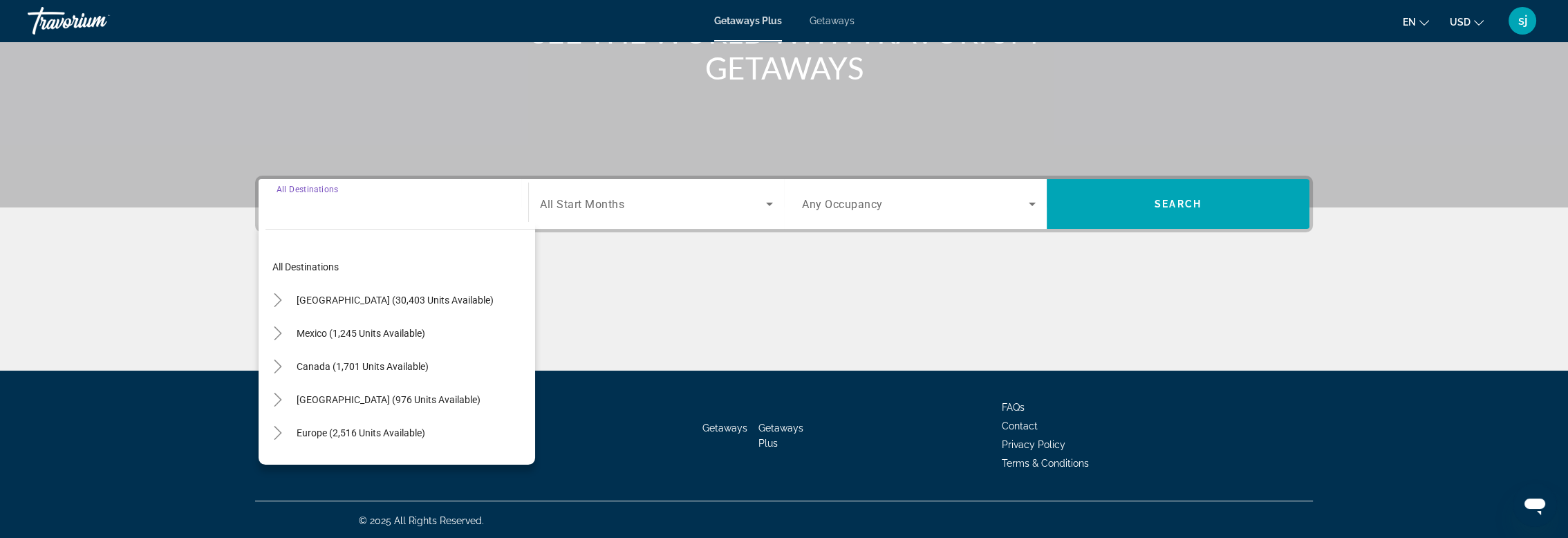
scroll to position [208, 0]
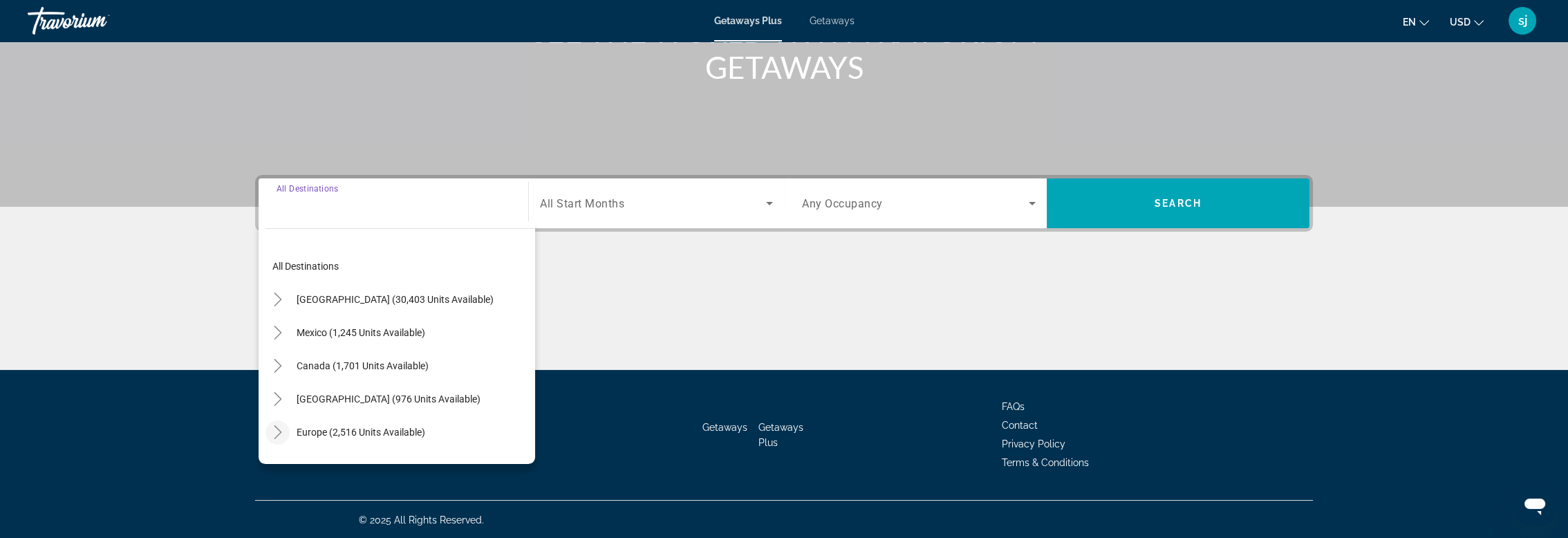
click at [277, 429] on icon "Toggle Europe (2,516 units available)" at bounding box center [278, 432] width 14 height 14
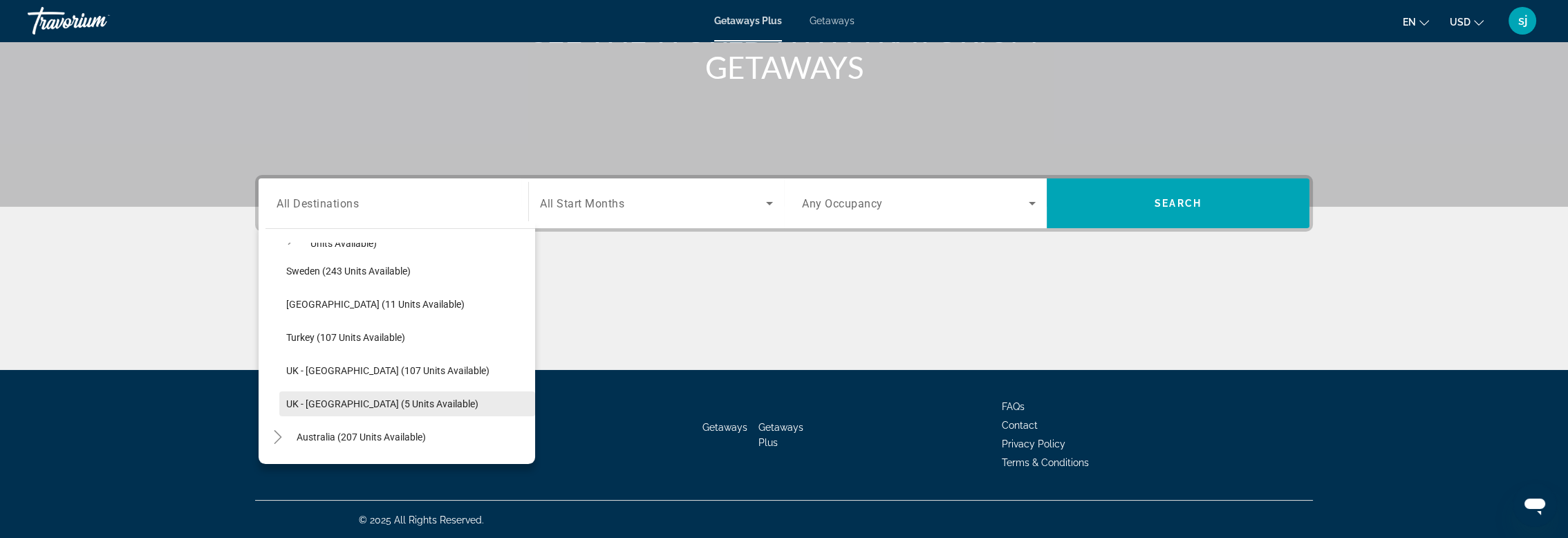
scroll to position [691, 0]
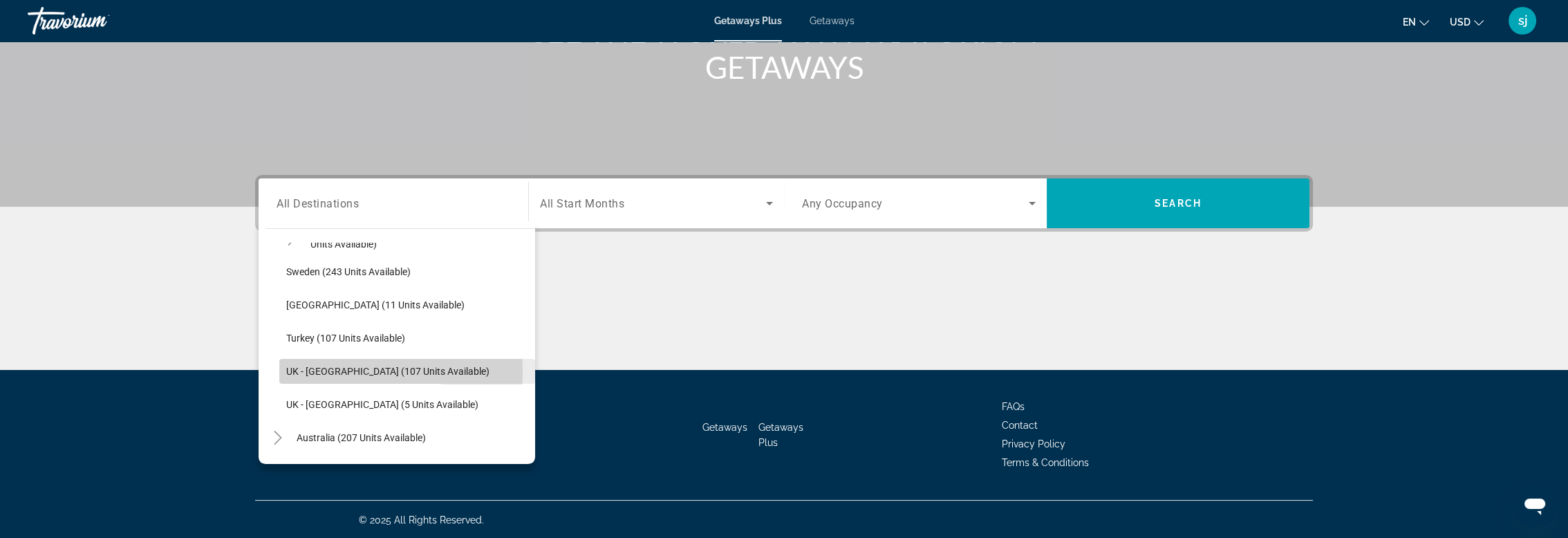
click at [305, 371] on span "UK - [GEOGRAPHIC_DATA] (107 units available)" at bounding box center [388, 371] width 204 height 11
type input "**********"
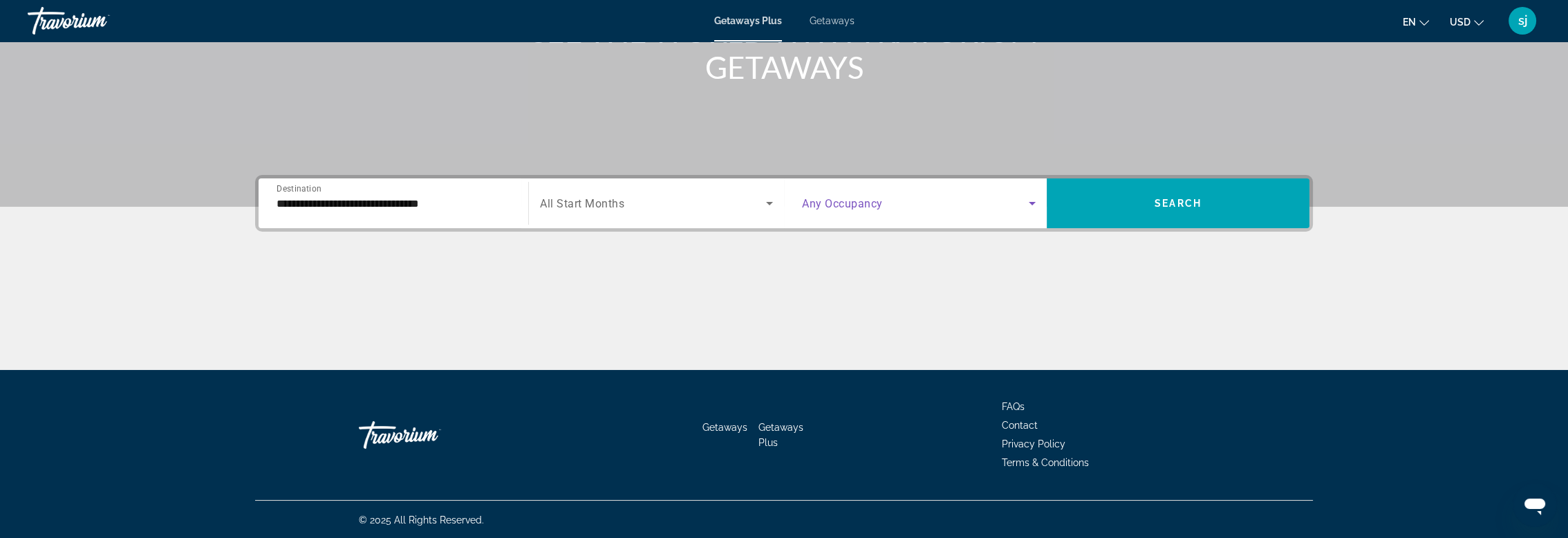
click at [1034, 198] on icon "Search widget" at bounding box center [1032, 203] width 16 height 16
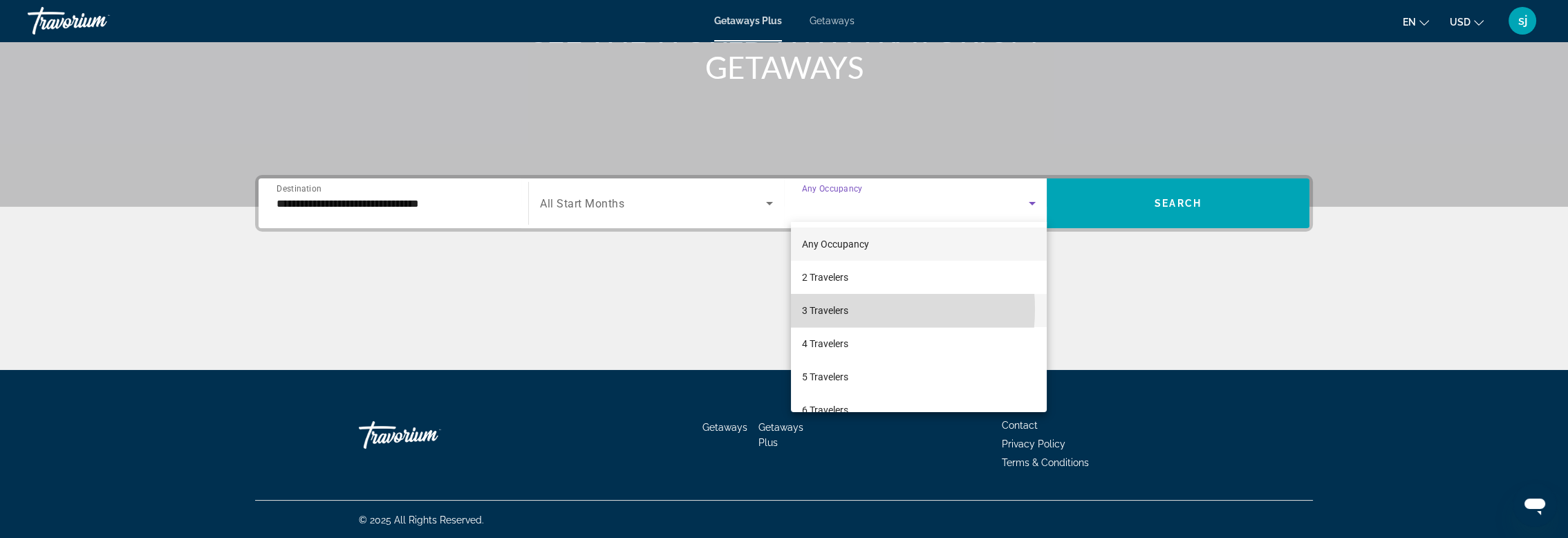
click at [837, 309] on span "3 Travelers" at bounding box center [825, 310] width 47 height 16
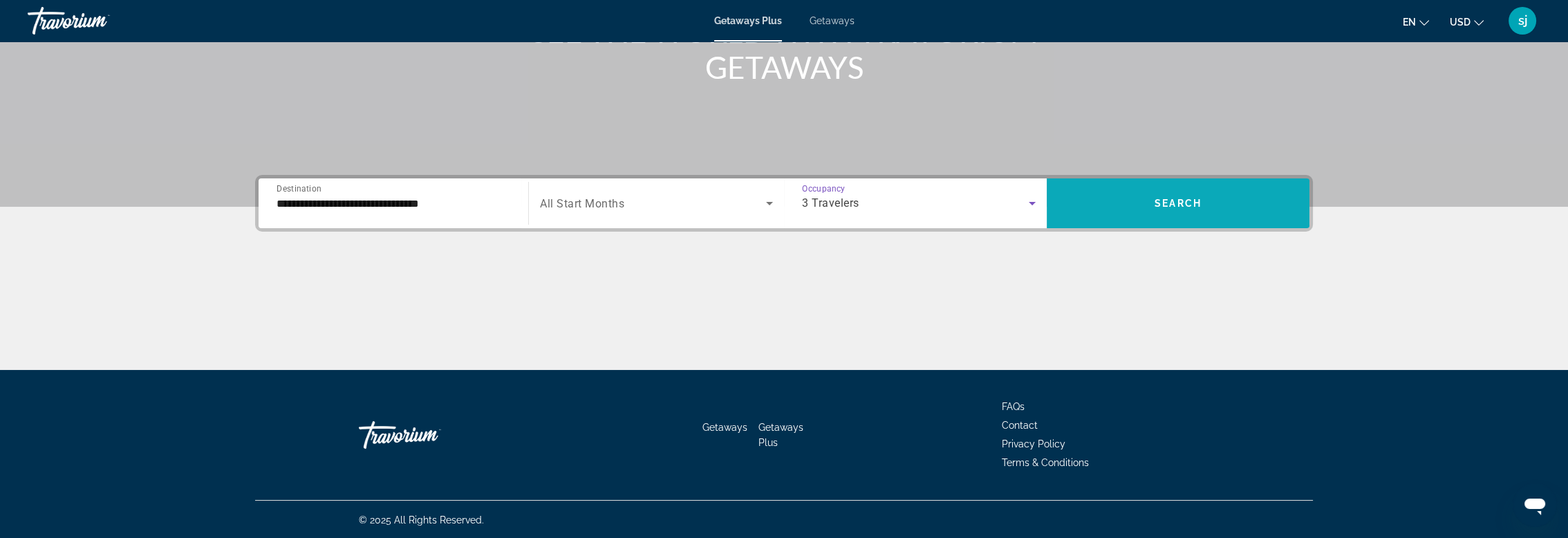
click at [1179, 204] on span "Search" at bounding box center [1177, 203] width 47 height 11
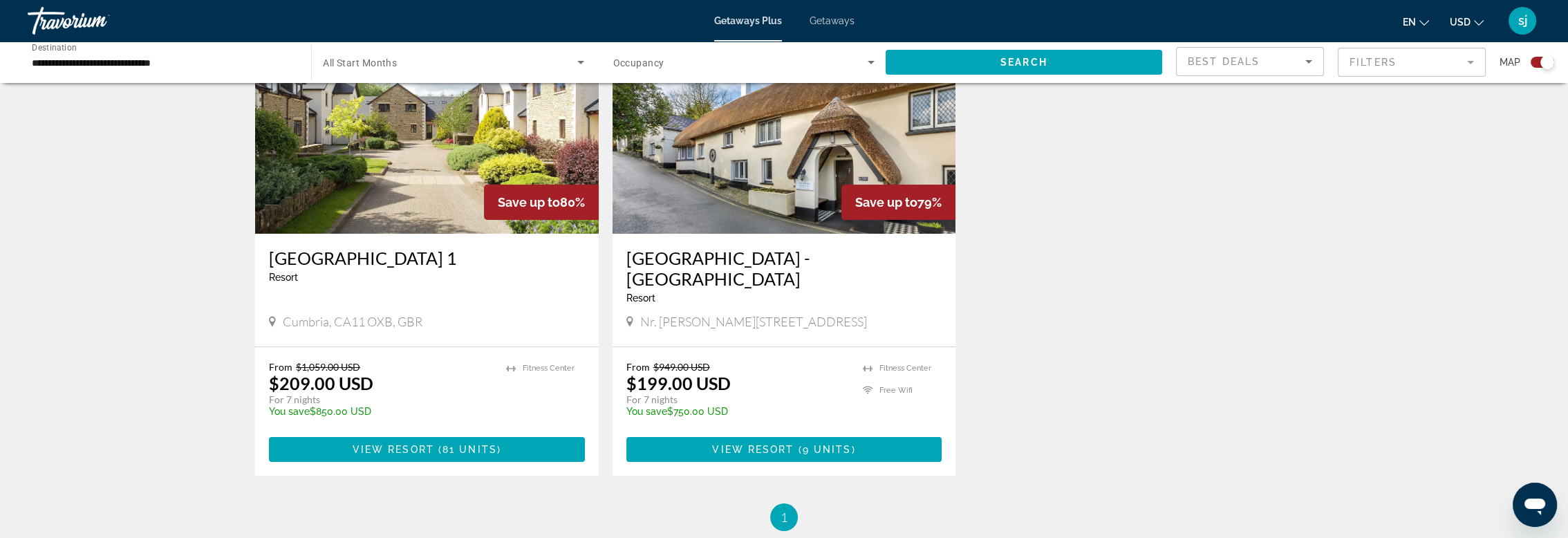
scroll to position [548, 0]
click at [419, 443] on span "View Resort" at bounding box center [393, 448] width 82 height 11
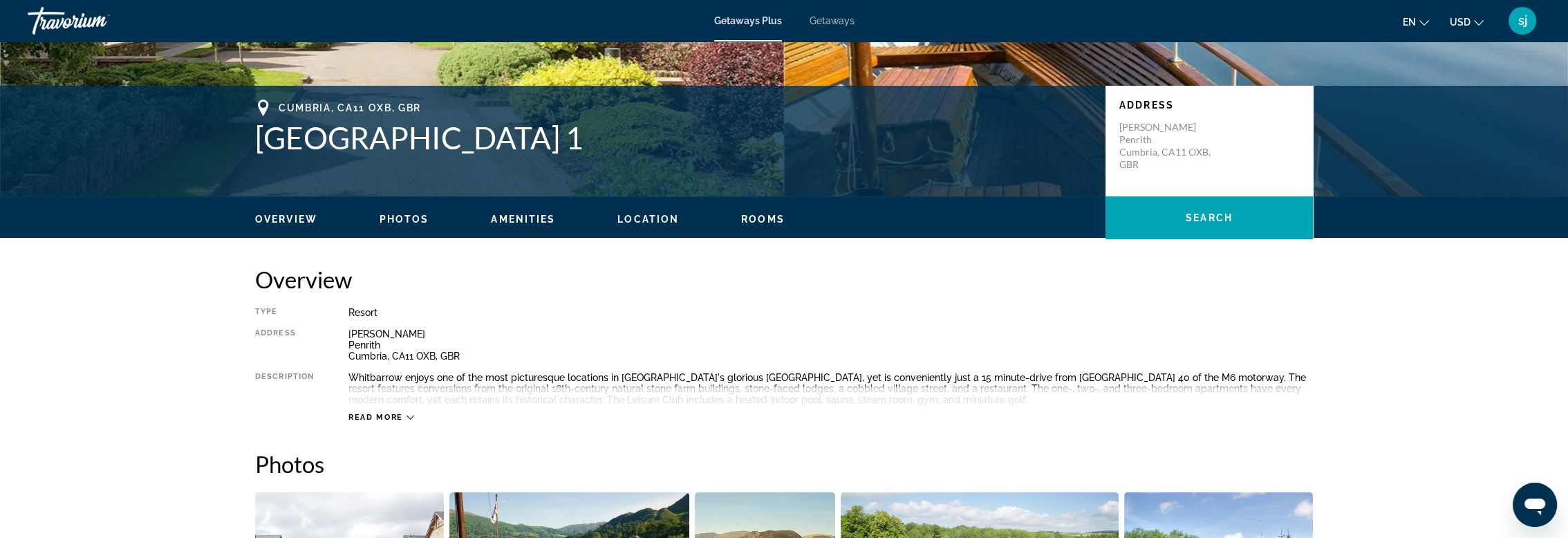
scroll to position [260, 0]
click at [408, 418] on icon "Main content" at bounding box center [410, 417] width 8 height 8
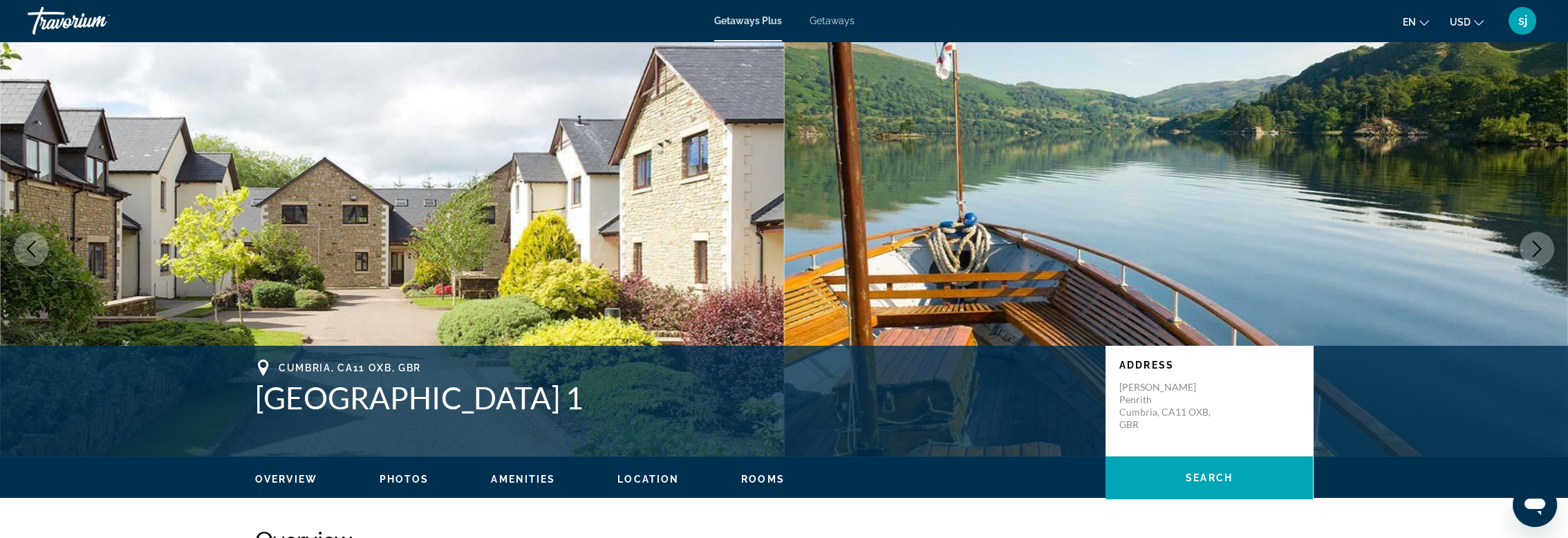
scroll to position [0, 0]
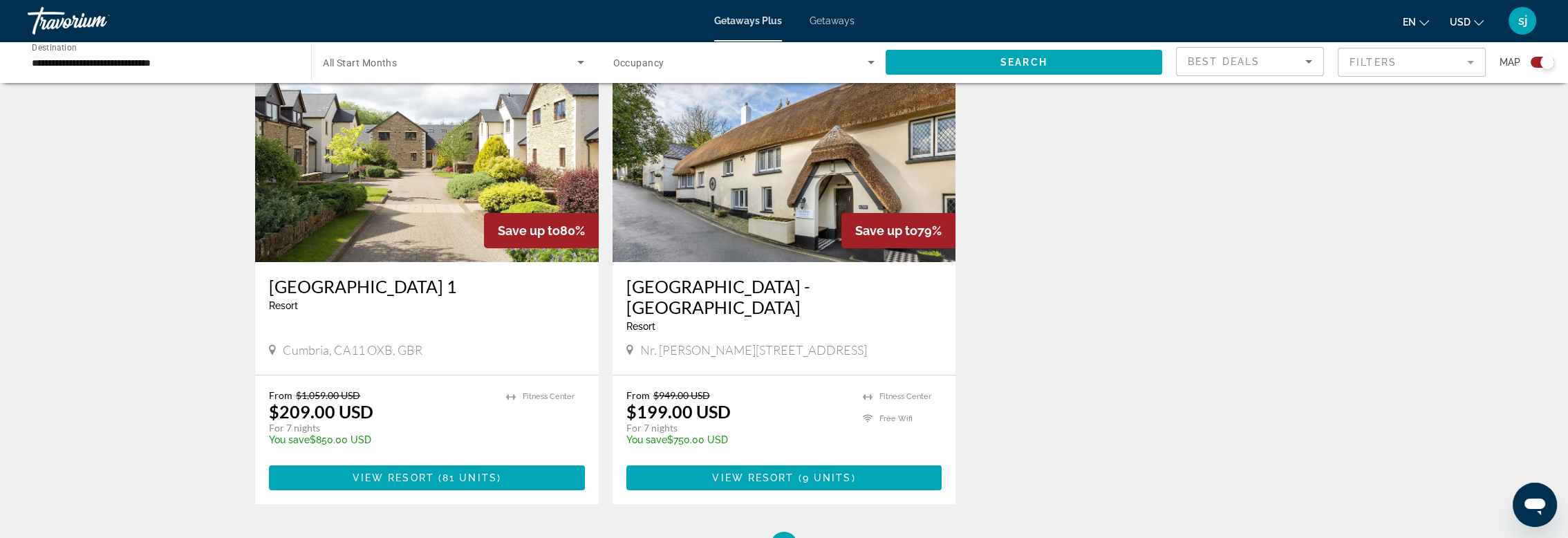
scroll to position [518, 0]
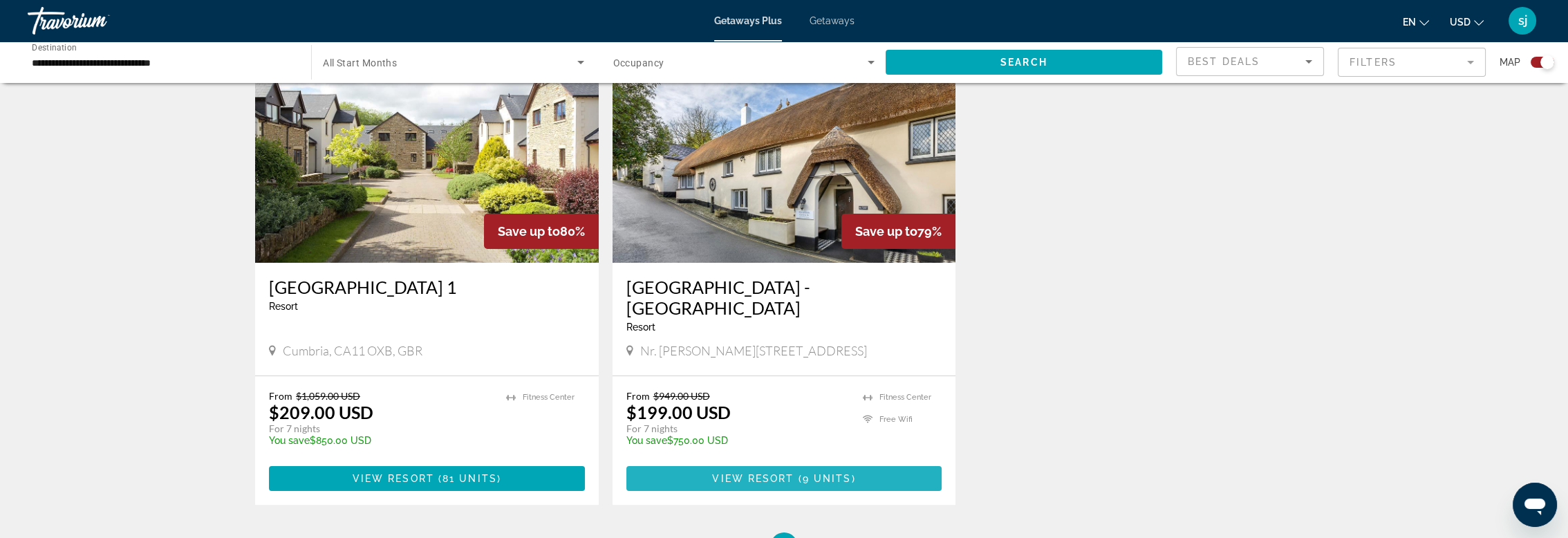
click at [774, 472] on span "View Resort" at bounding box center [752, 478] width 82 height 11
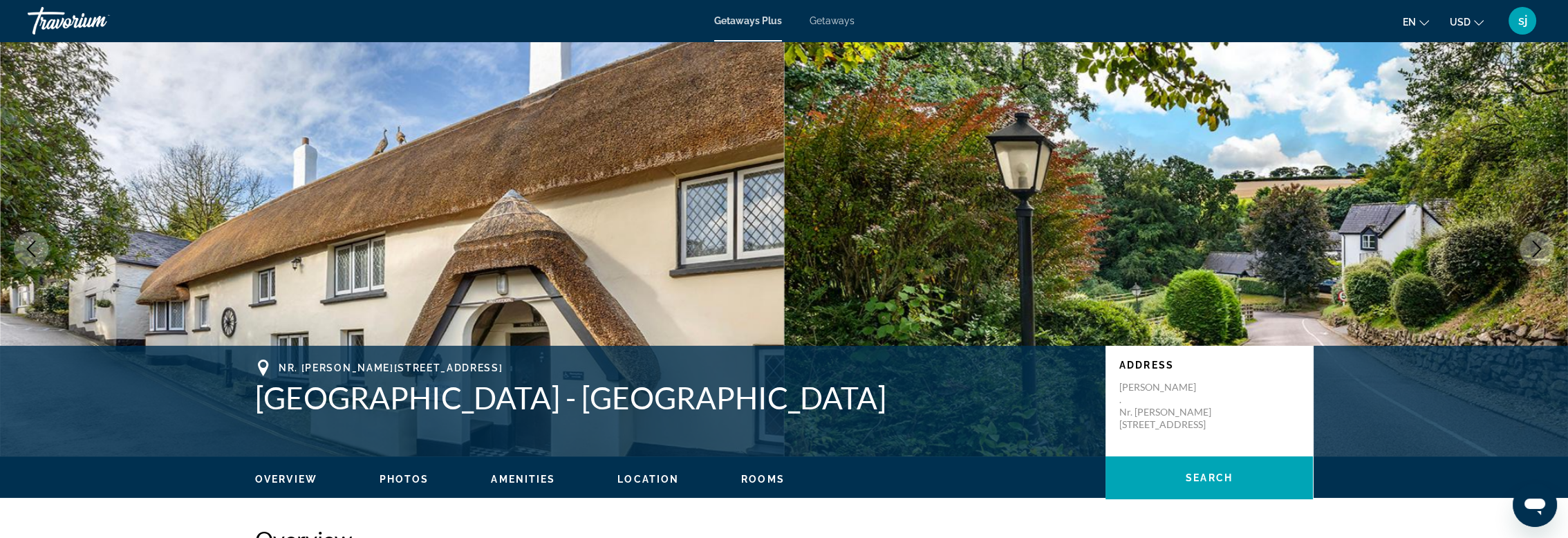
click at [830, 23] on span "Getaways" at bounding box center [831, 21] width 45 height 11
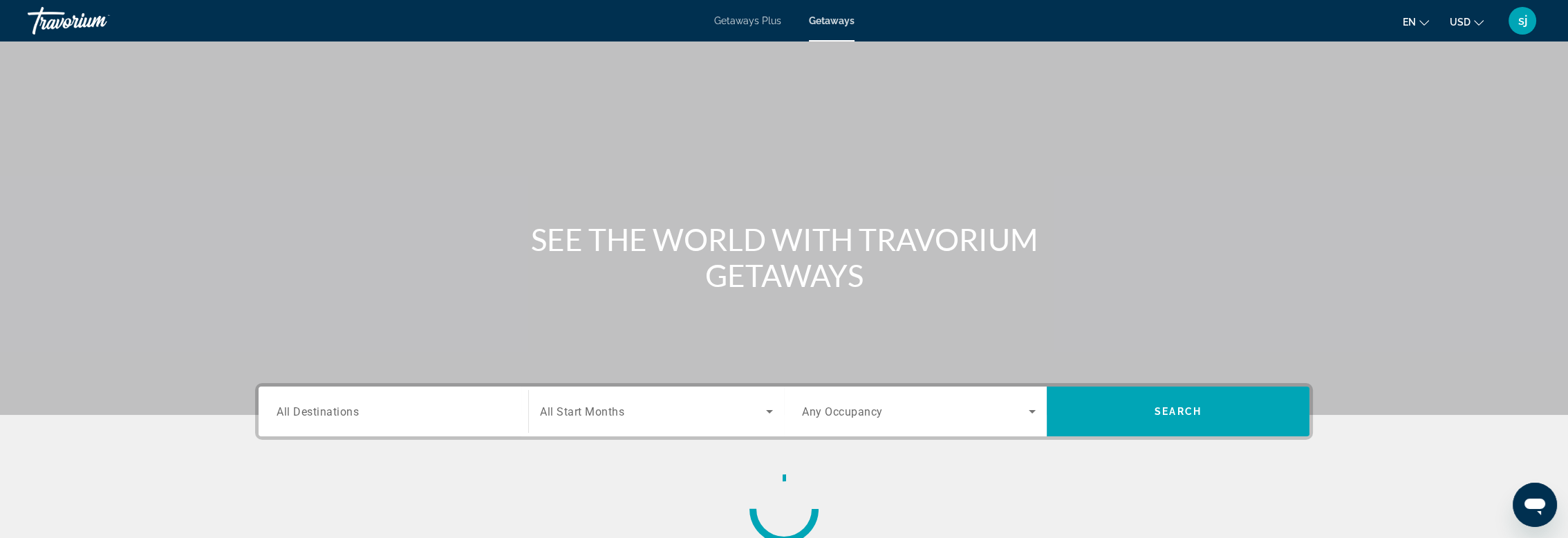
click at [342, 416] on span "All Destinations" at bounding box center [317, 410] width 82 height 13
click at [342, 416] on input "Destination All Destinations" at bounding box center [393, 411] width 234 height 16
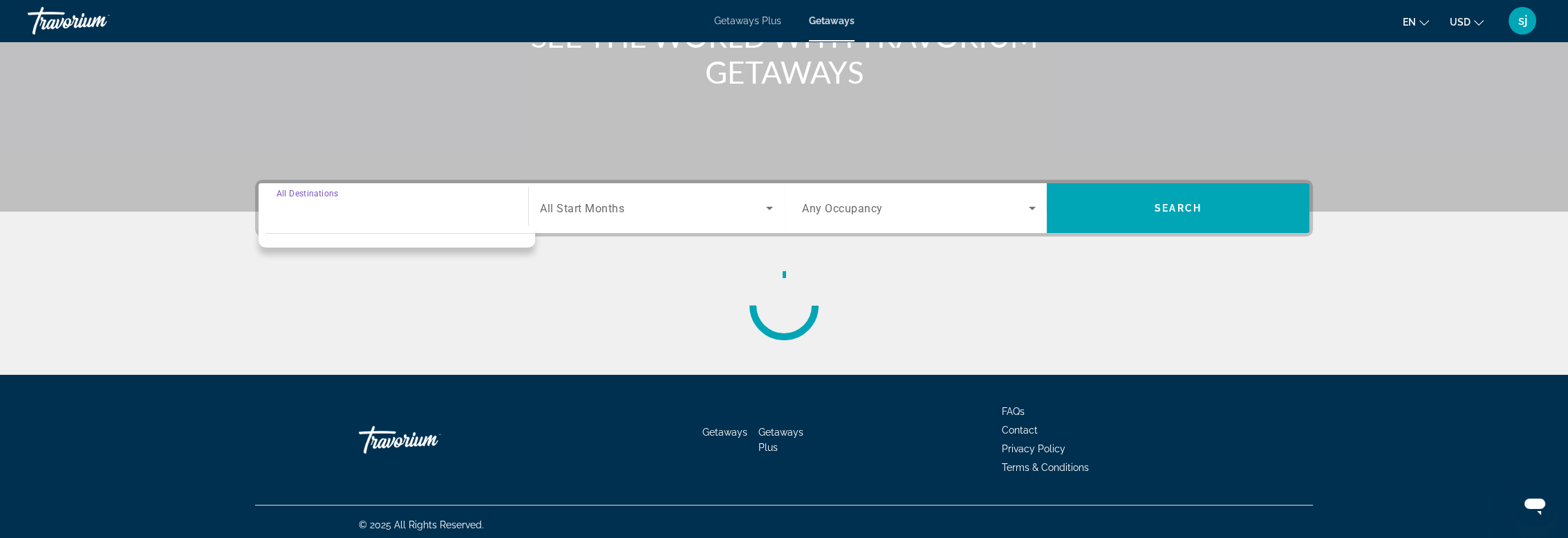
scroll to position [208, 0]
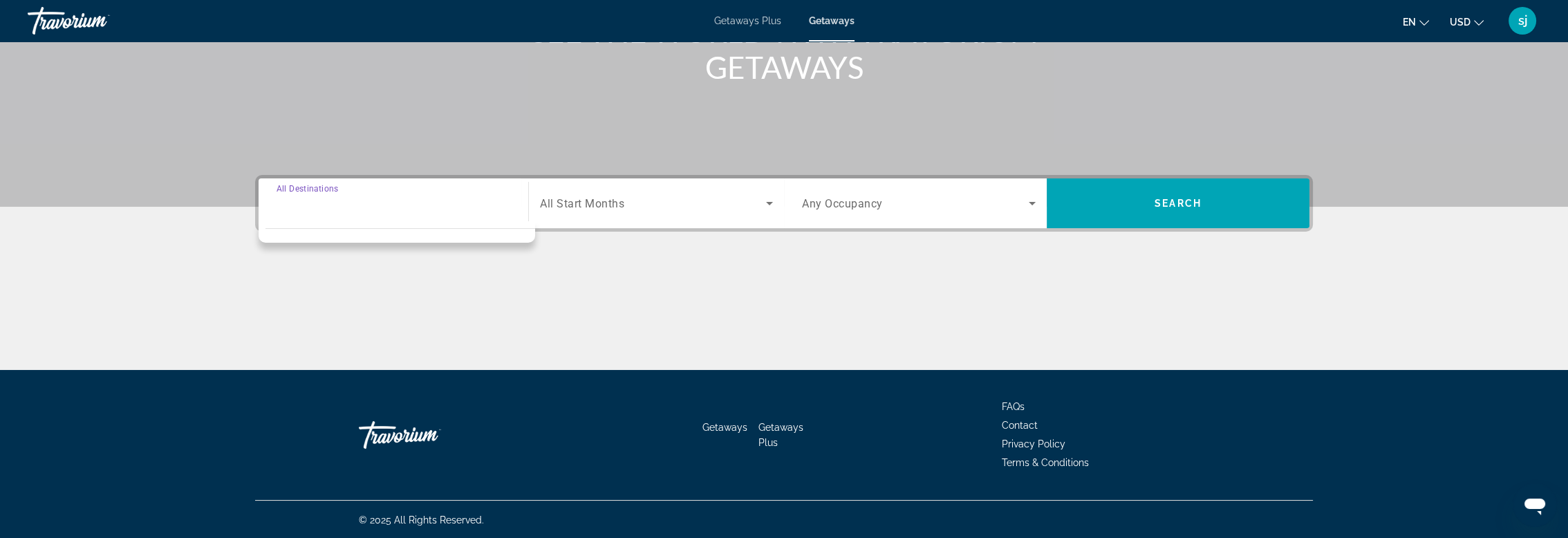
click at [311, 197] on input "Destination All Destinations" at bounding box center [393, 203] width 234 height 16
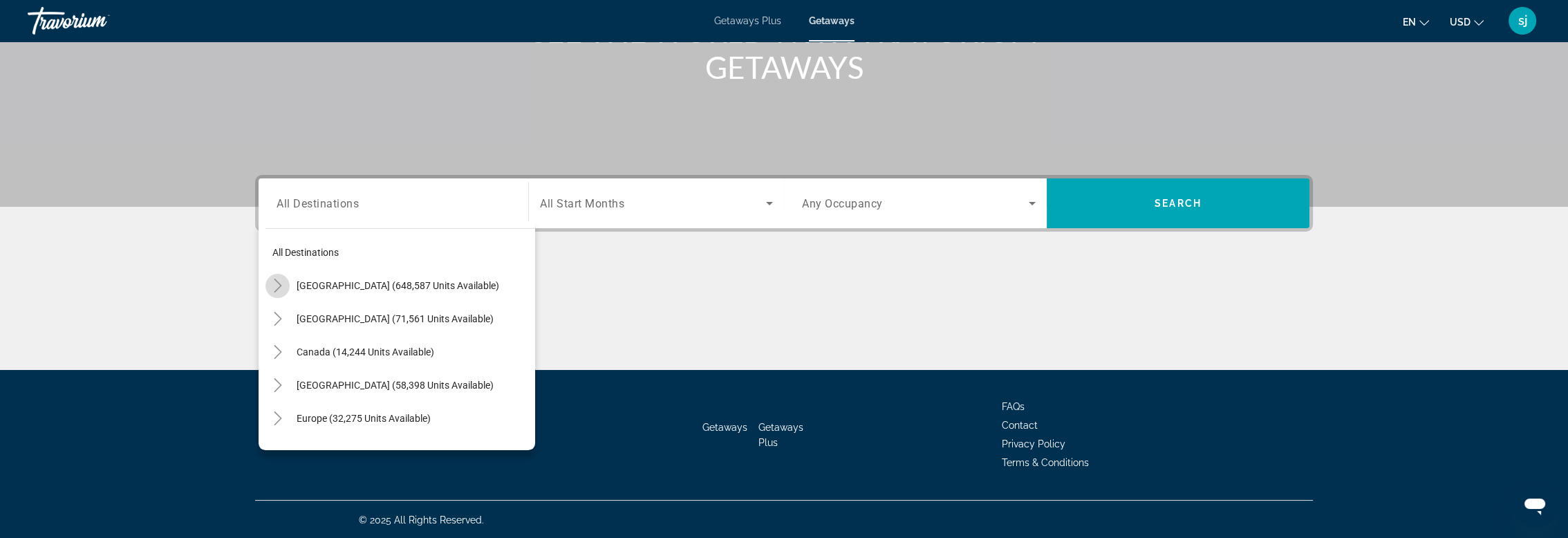
click at [282, 286] on icon "Toggle United States (648,587 units available)" at bounding box center [278, 285] width 14 height 14
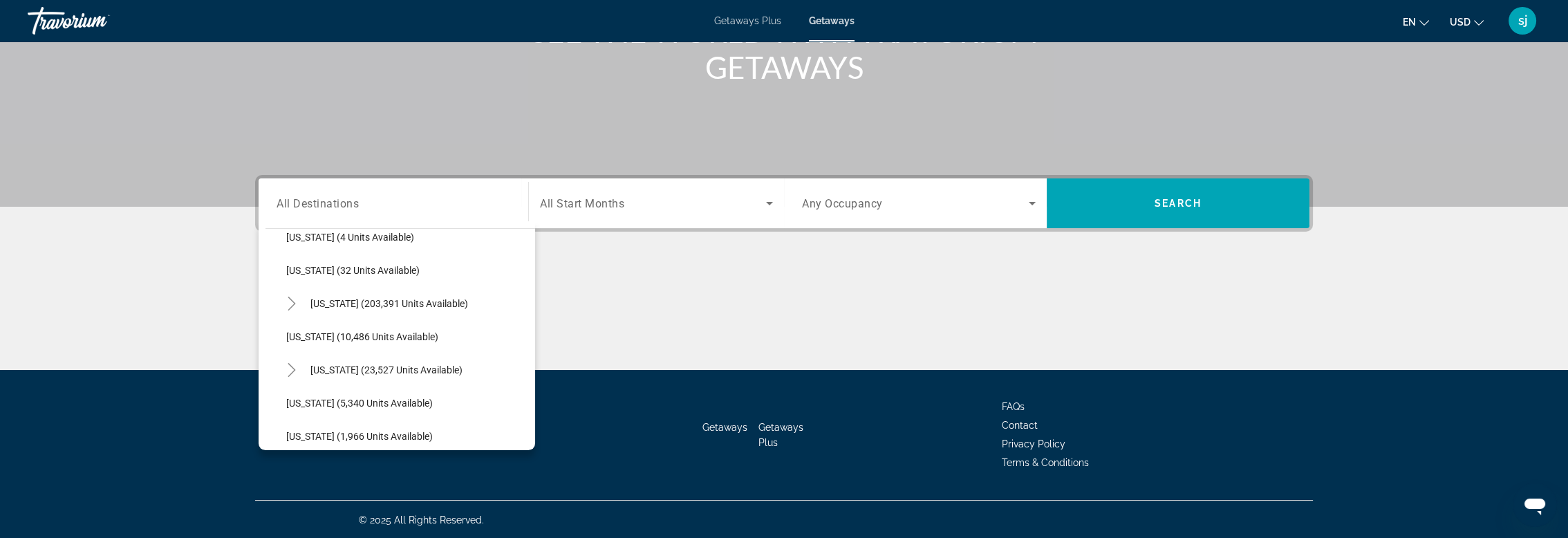
scroll to position [213, 0]
click at [331, 372] on span "[US_STATE] (23,527 units available)" at bounding box center [386, 371] width 152 height 11
type input "**********"
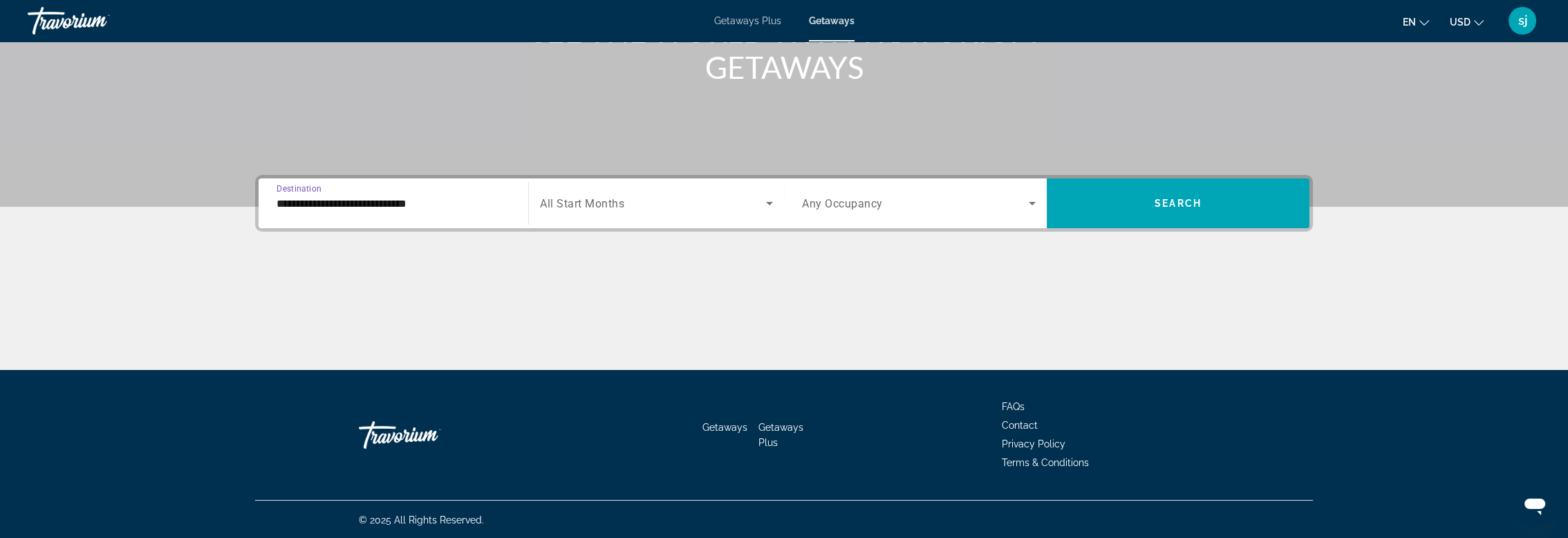
click at [766, 203] on icon "Search widget" at bounding box center [768, 203] width 16 height 16
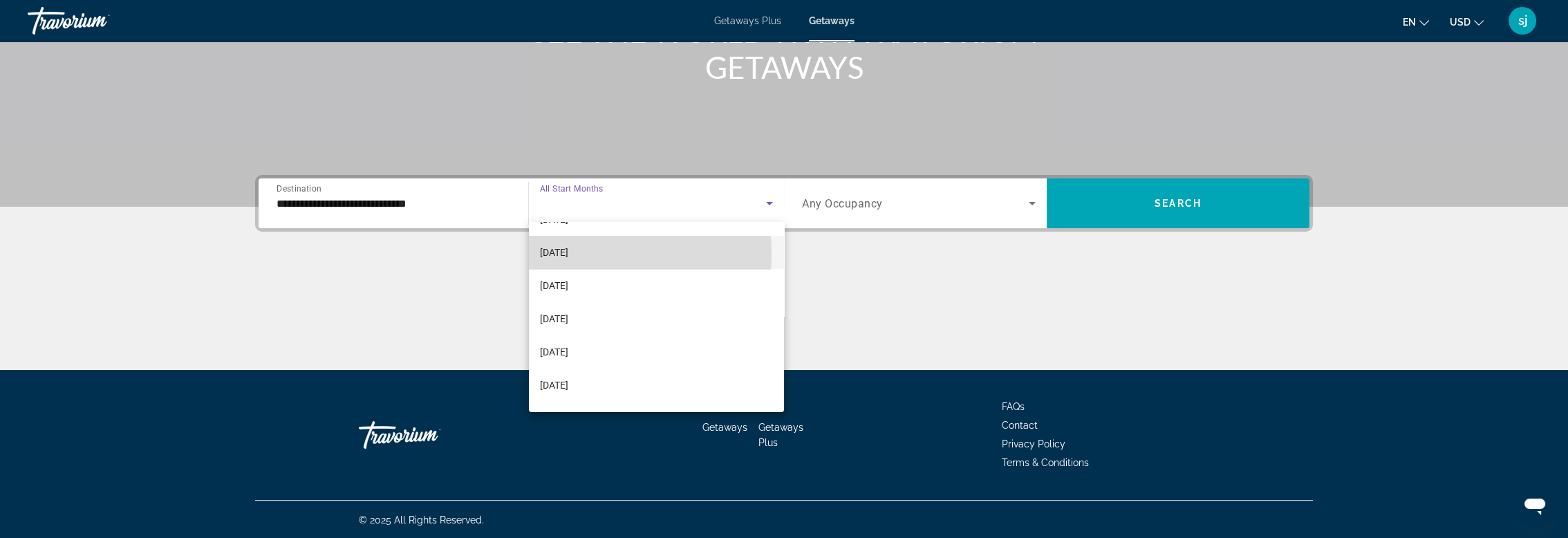
click at [568, 253] on span "[DATE]" at bounding box center [554, 252] width 28 height 16
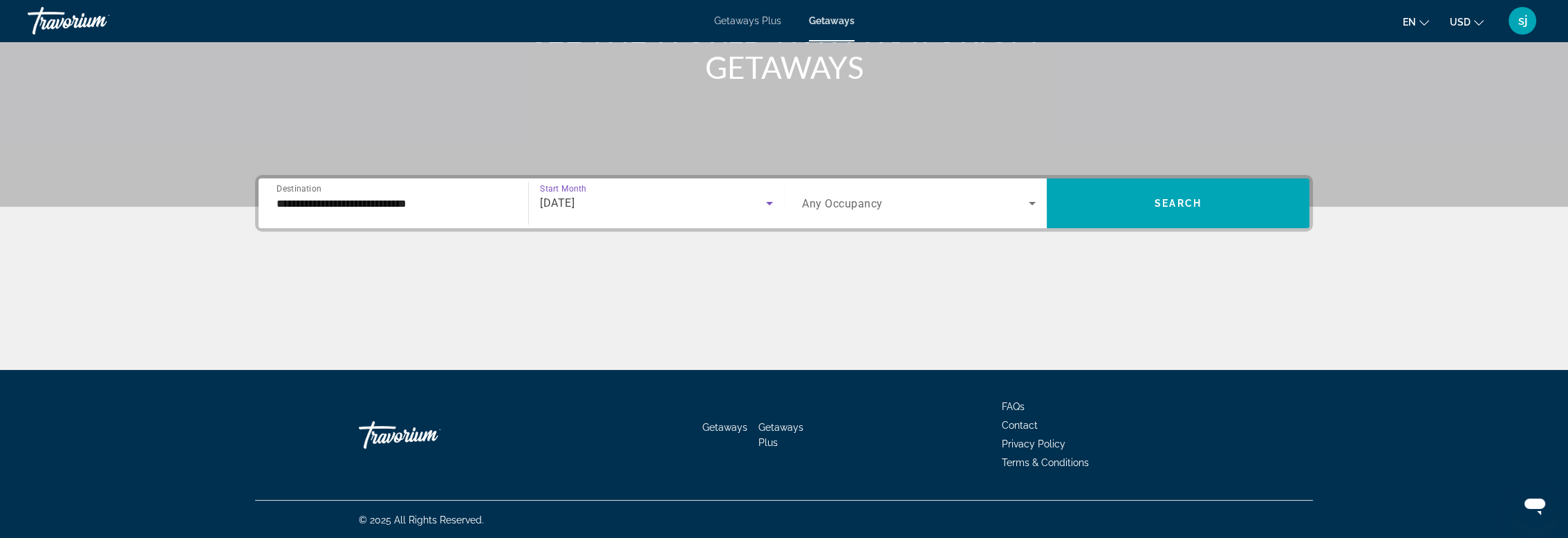
click at [1032, 202] on icon "Search widget" at bounding box center [1032, 203] width 7 height 3
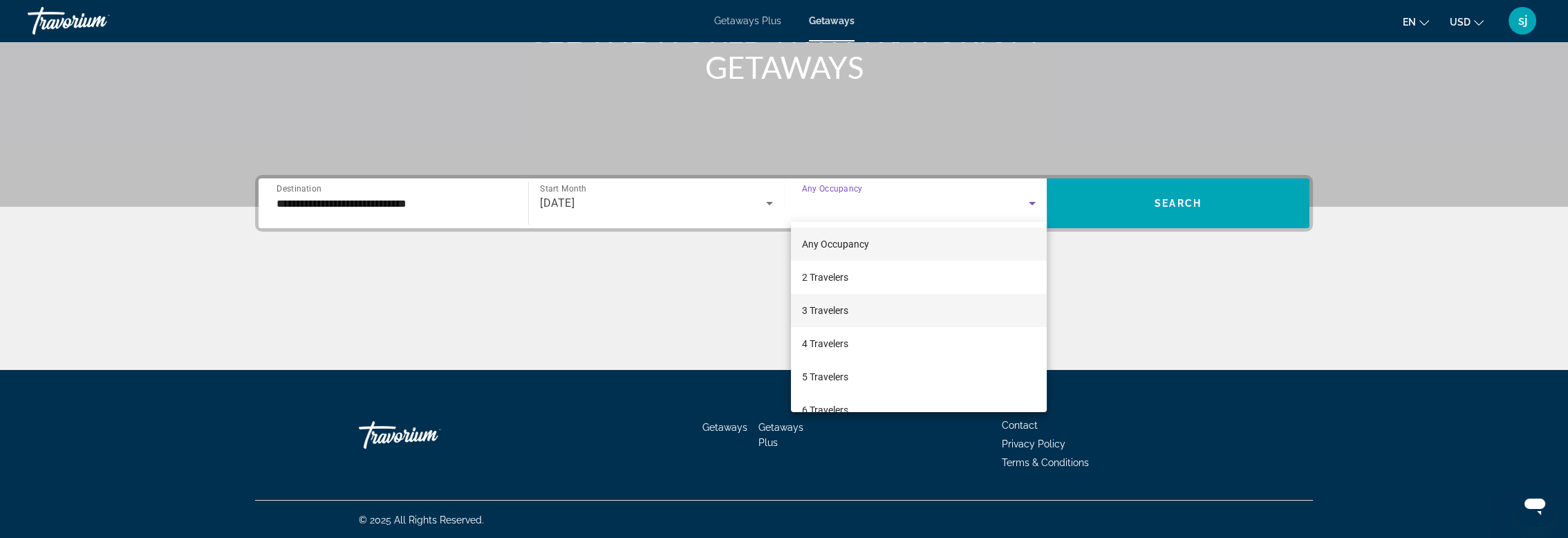
click at [828, 315] on span "3 Travelers" at bounding box center [825, 310] width 47 height 16
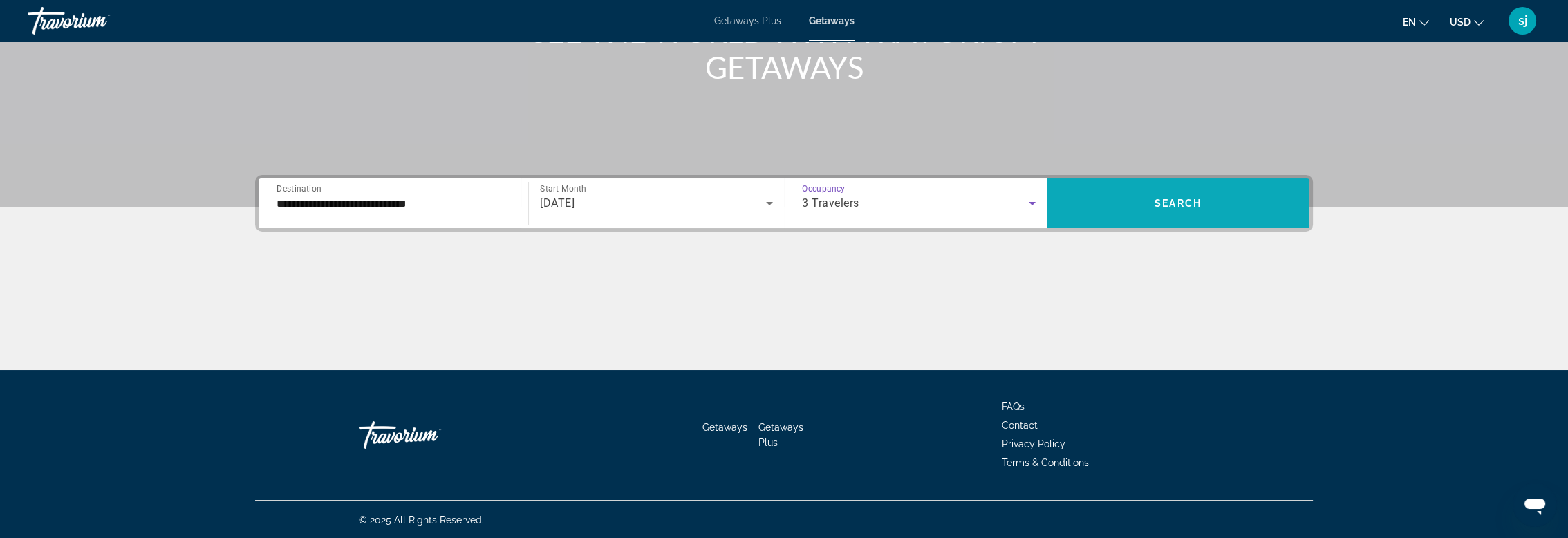
click at [1179, 200] on span "Search" at bounding box center [1177, 203] width 47 height 11
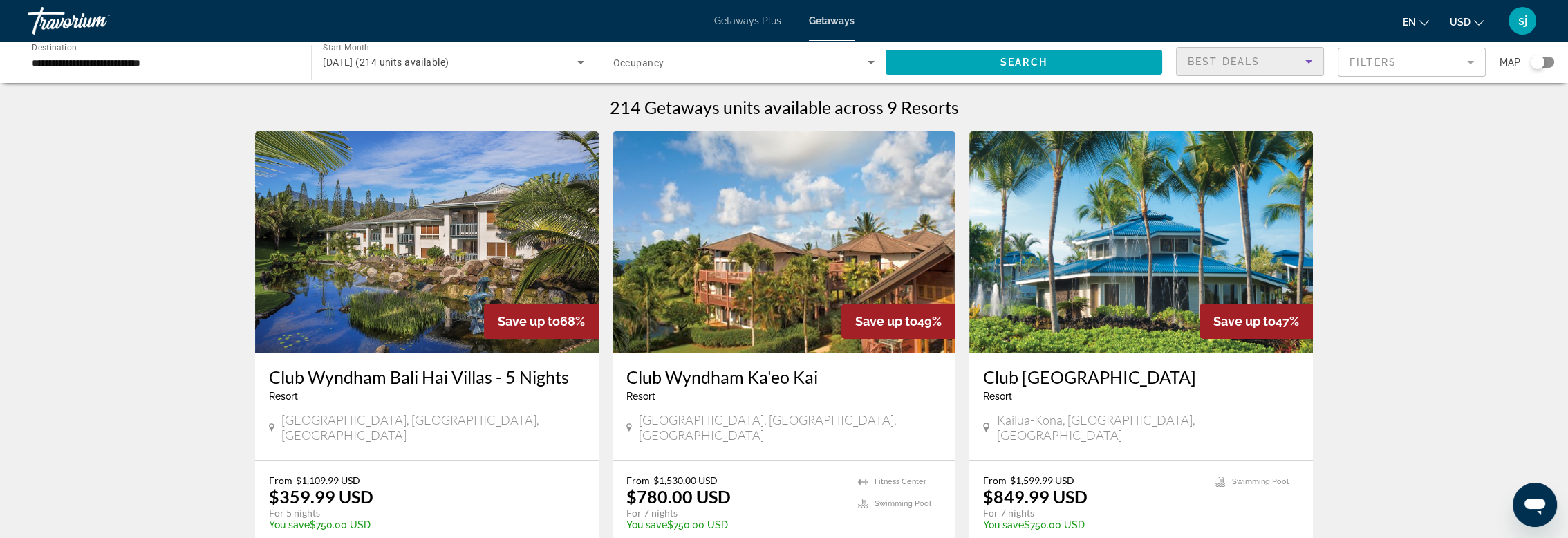
click at [1309, 64] on icon "Sort by" at bounding box center [1308, 61] width 16 height 16
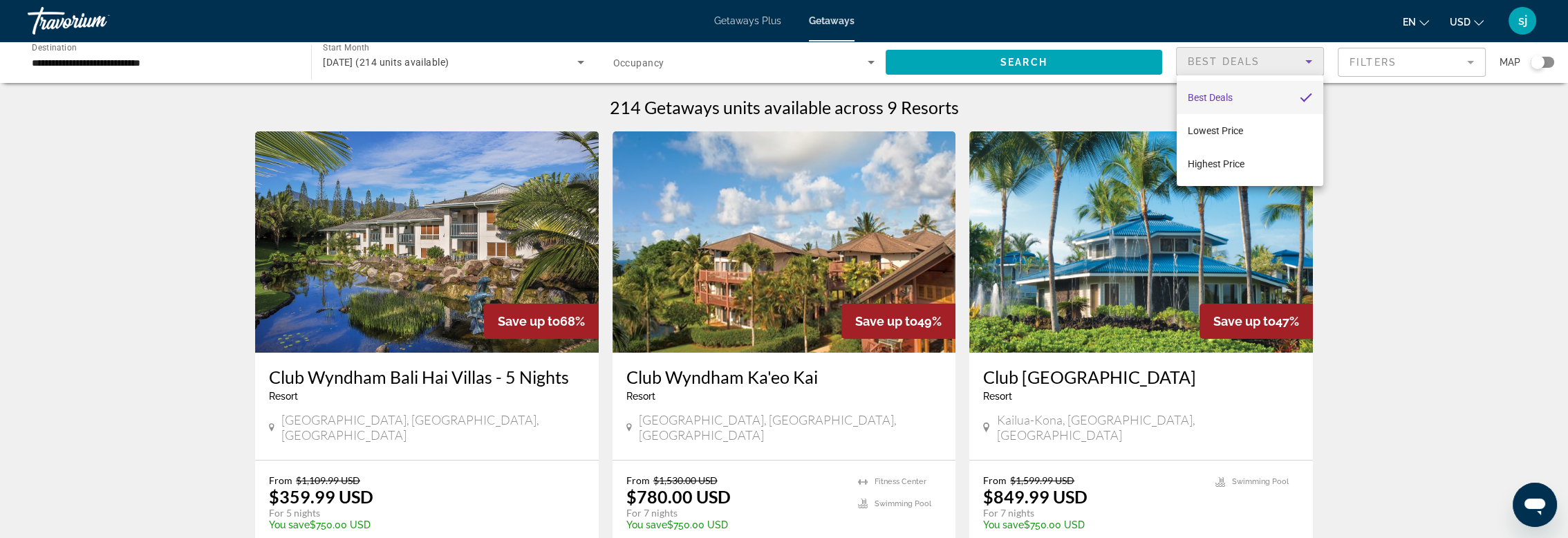
click at [1467, 64] on div at bounding box center [784, 269] width 1568 height 538
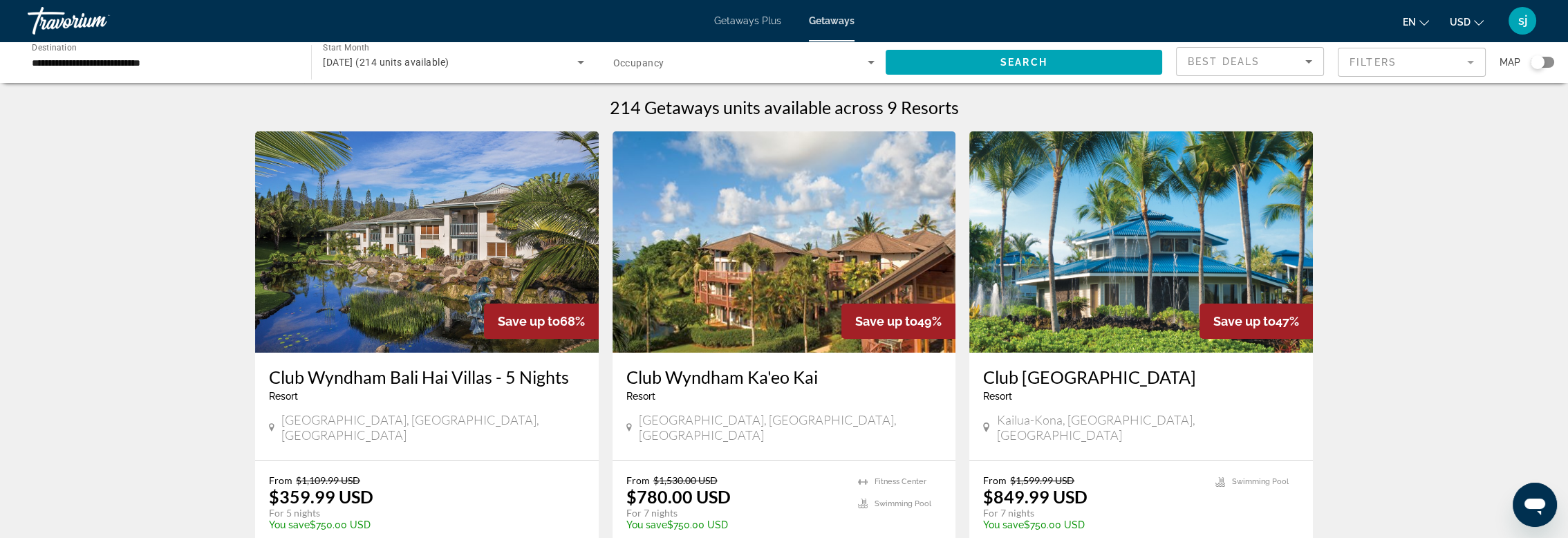
click at [1467, 64] on mat-form-field "Filters" at bounding box center [1412, 62] width 148 height 29
